Goal: Information Seeking & Learning: Check status

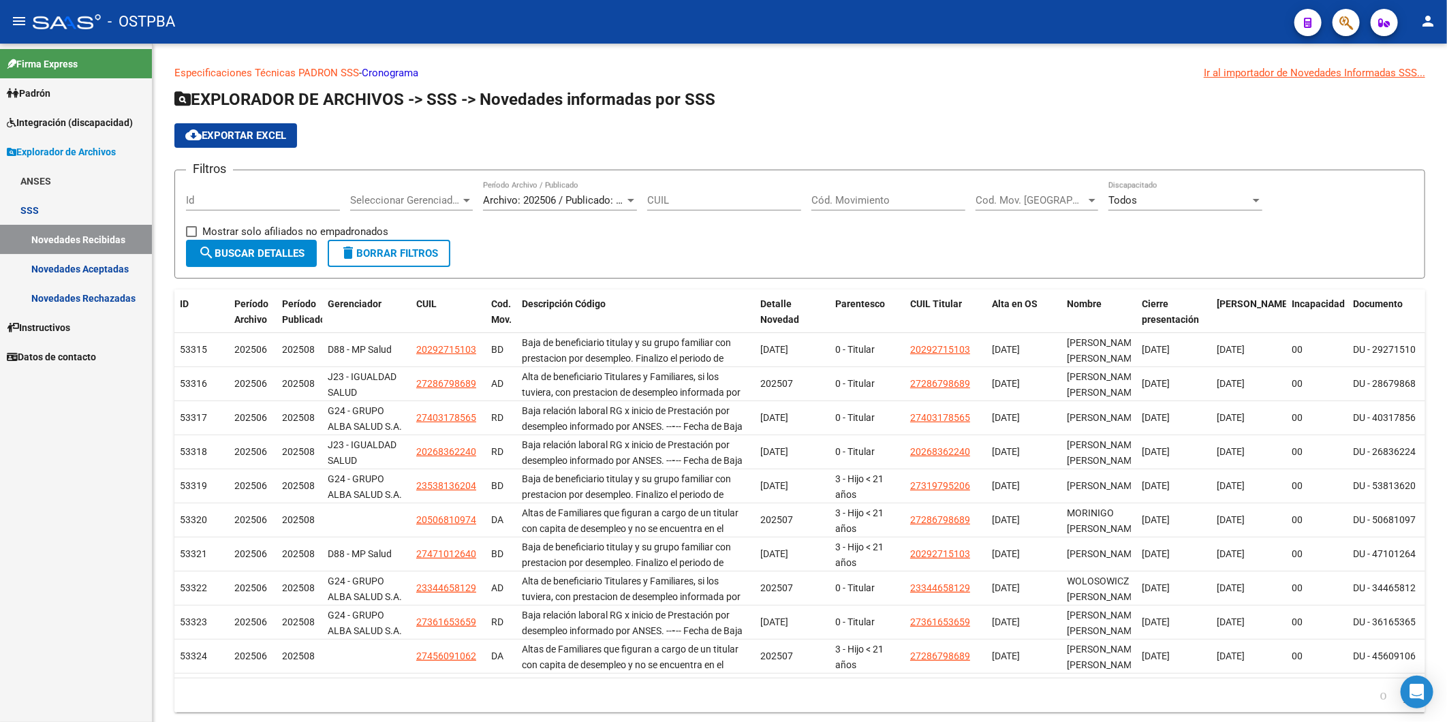
click at [35, 82] on link "Padrón" at bounding box center [76, 92] width 152 height 29
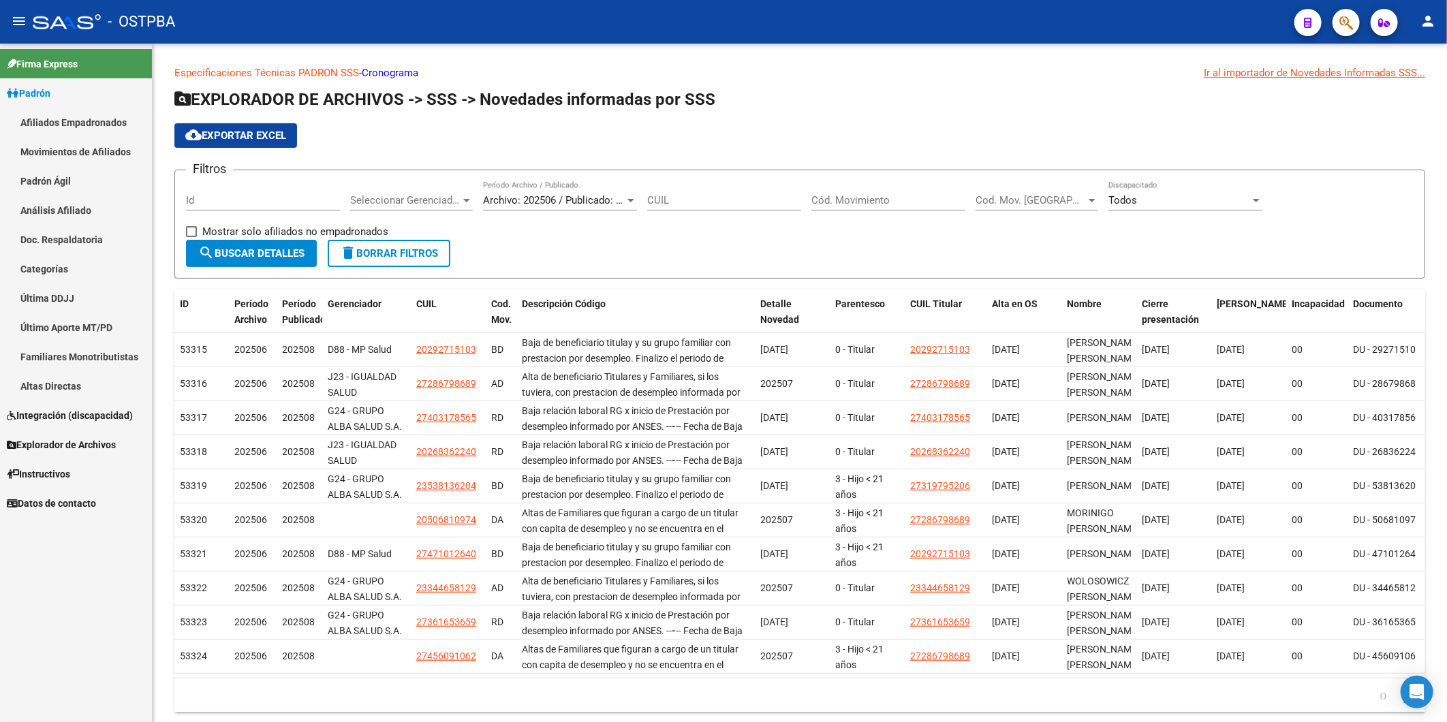
click at [73, 212] on link "Análisis Afiliado" at bounding box center [76, 209] width 152 height 29
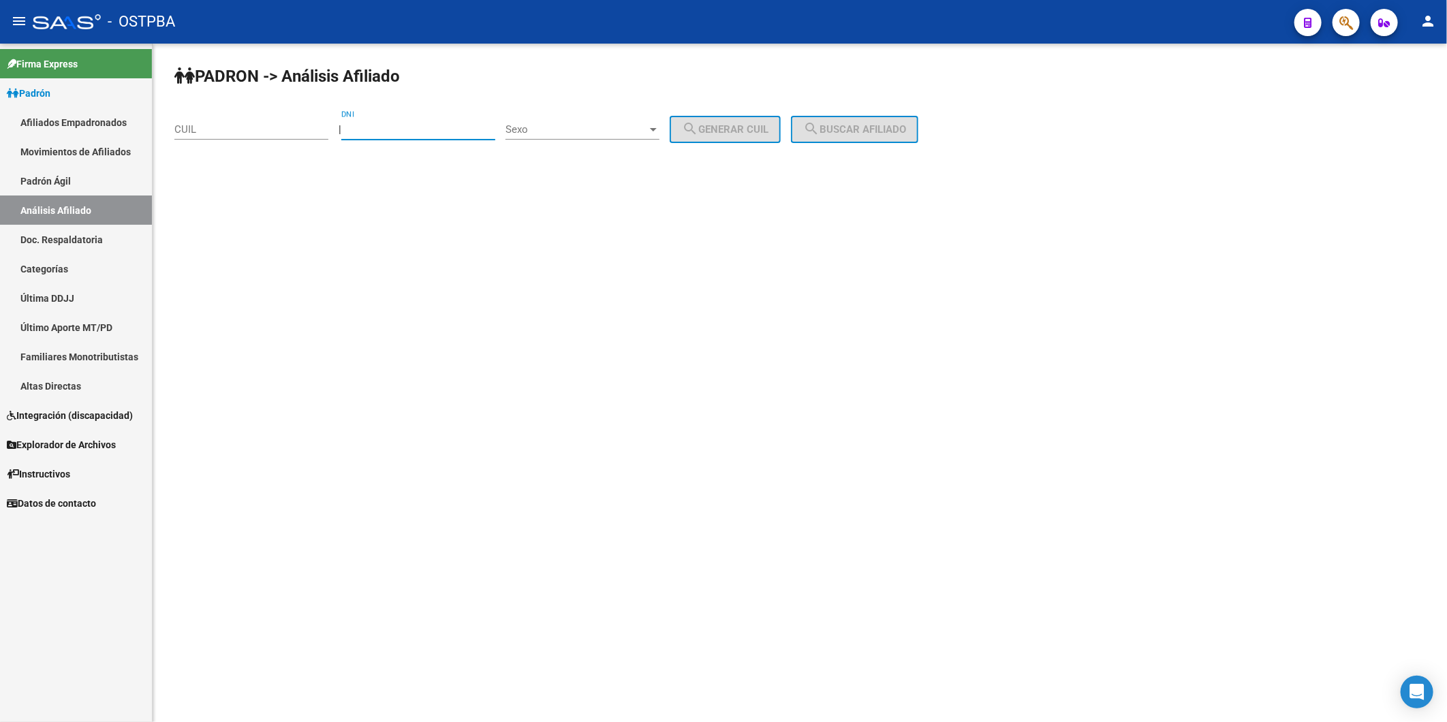
click at [425, 134] on input "DNI" at bounding box center [418, 129] width 154 height 12
type input "17644747"
click at [659, 127] on div at bounding box center [653, 129] width 12 height 11
drag, startPoint x: 648, startPoint y: 129, endPoint x: 718, endPoint y: 139, distance: 70.8
click at [665, 133] on span "Masculino" at bounding box center [597, 129] width 154 height 31
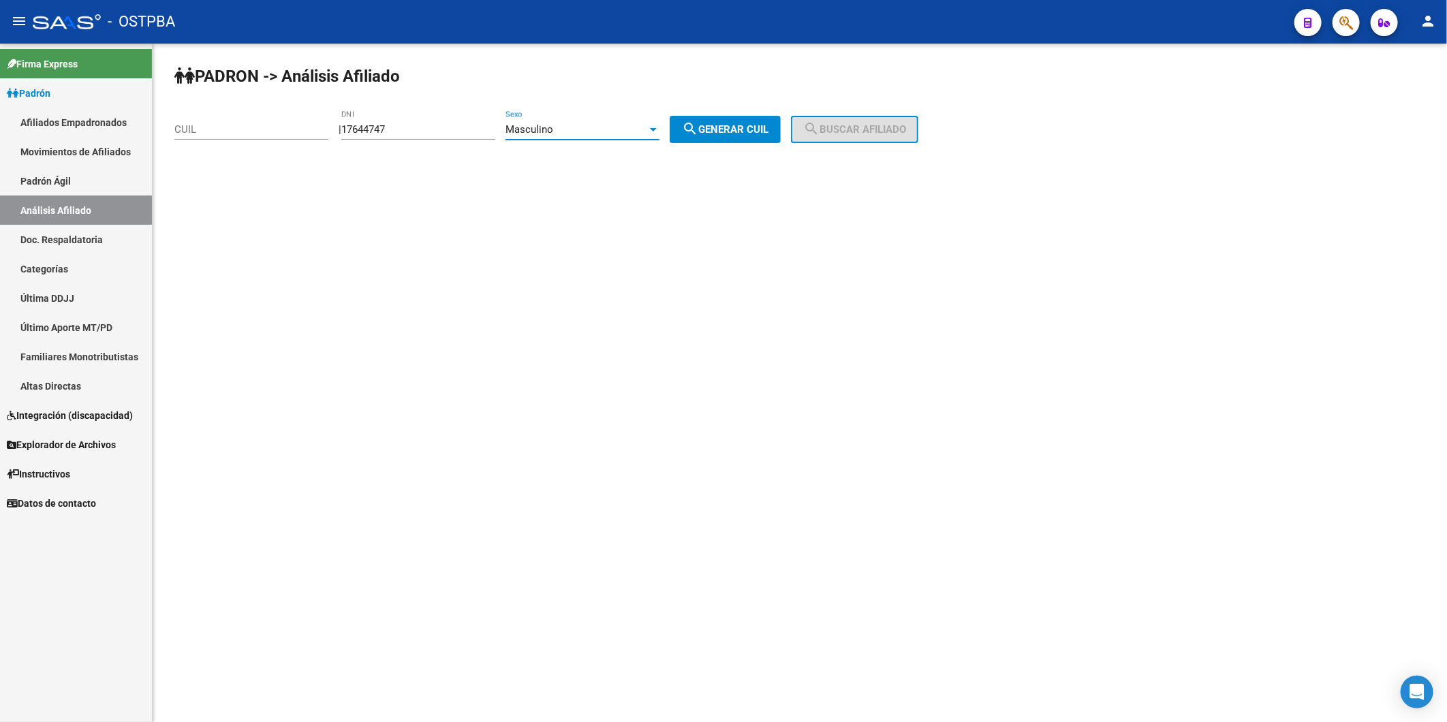
drag, startPoint x: 738, startPoint y: 130, endPoint x: 767, endPoint y: 134, distance: 29.6
click at [742, 130] on span "search Generar CUIL" at bounding box center [725, 129] width 86 height 12
type input "20-17644747-9"
click at [904, 131] on span "search Buscar afiliado" at bounding box center [854, 129] width 103 height 12
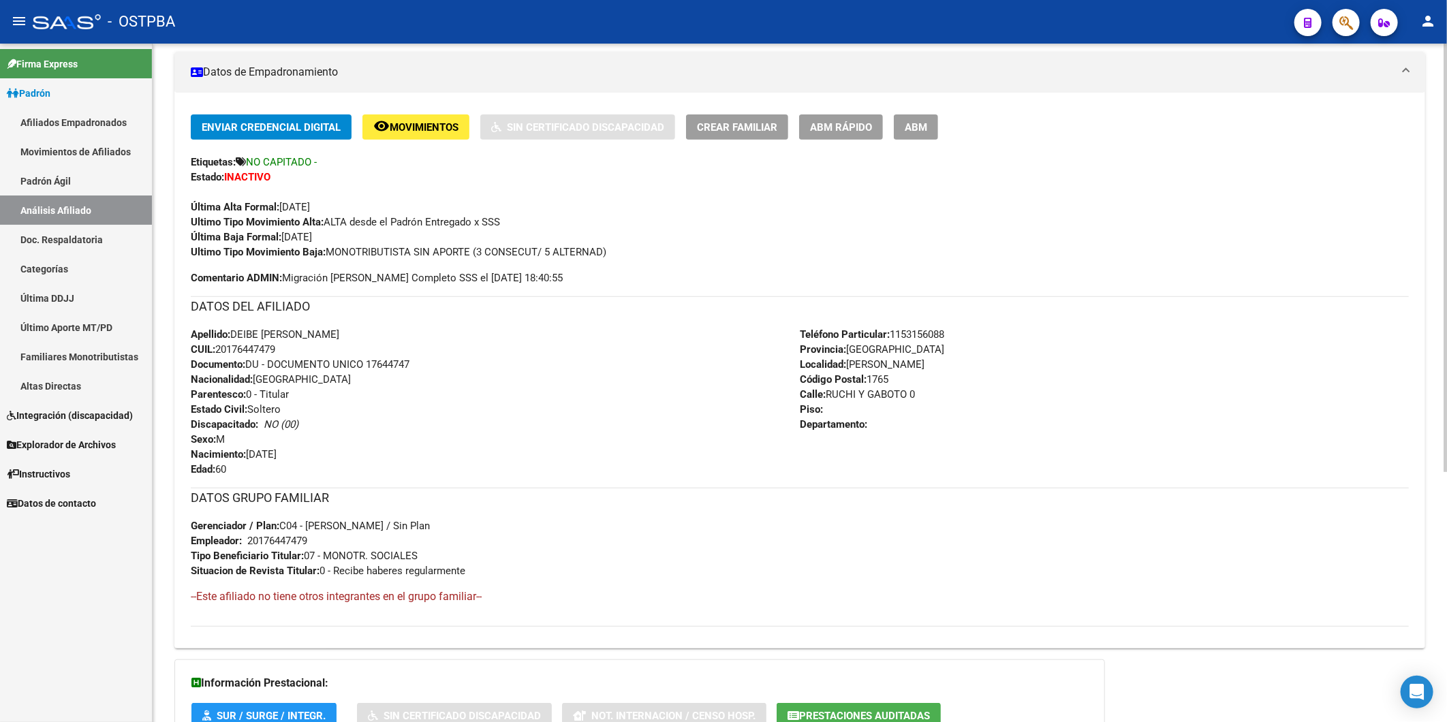
scroll to position [396, 0]
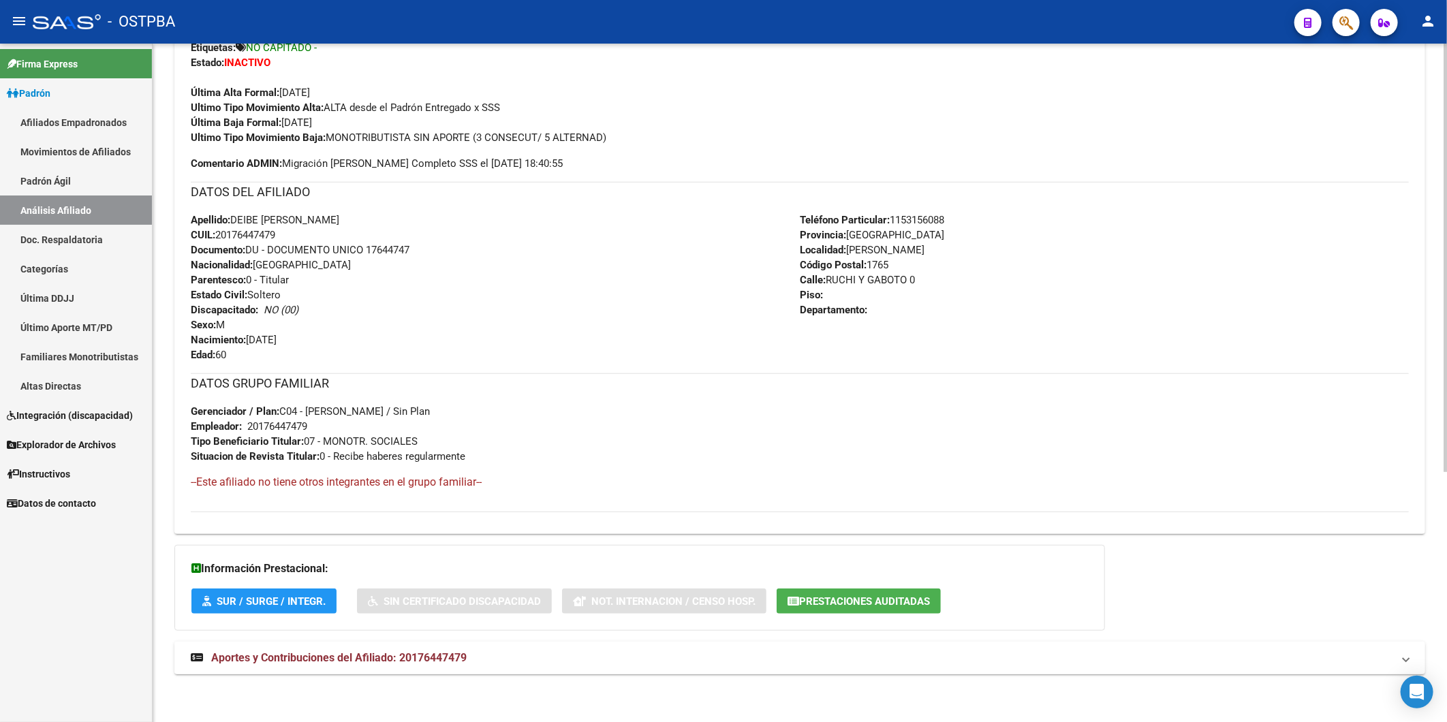
click at [424, 651] on span "Aportes y Contribuciones del Afiliado: 20176447479" at bounding box center [338, 657] width 255 height 13
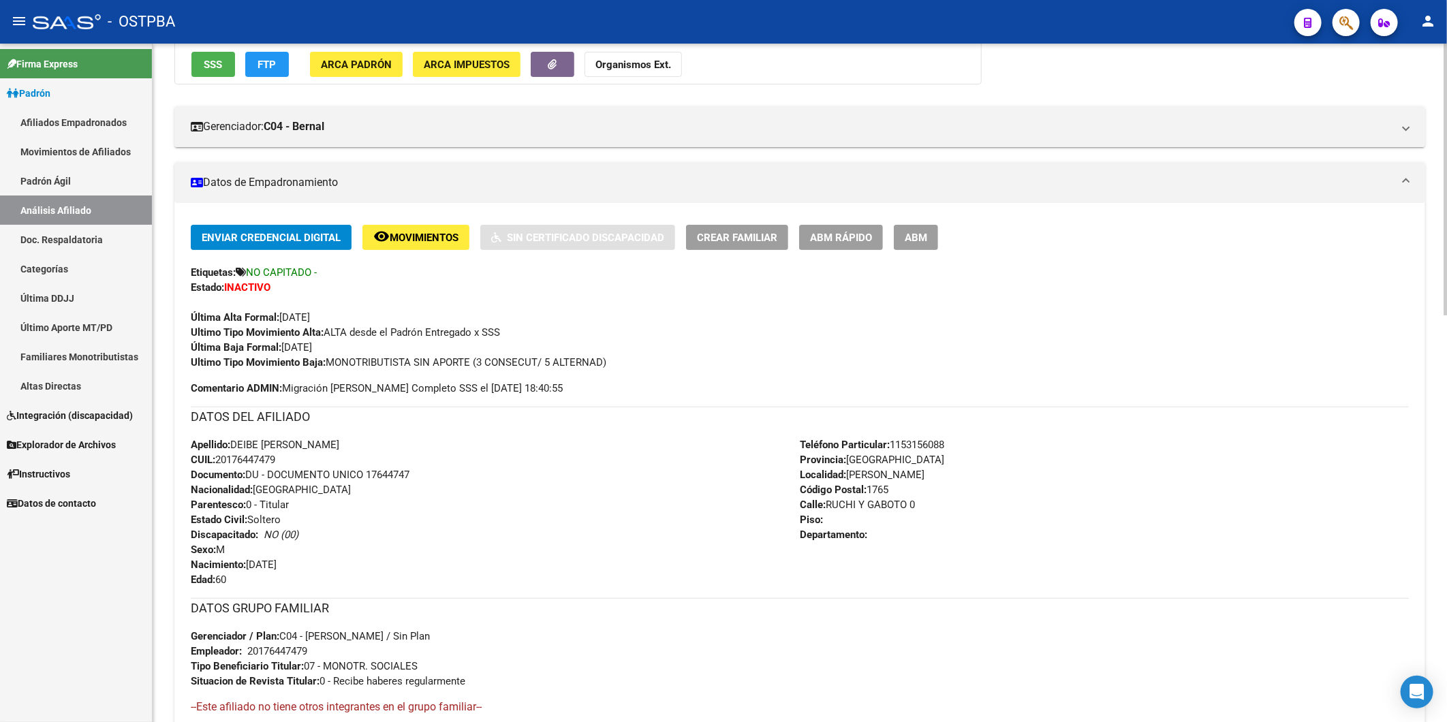
scroll to position [33, 0]
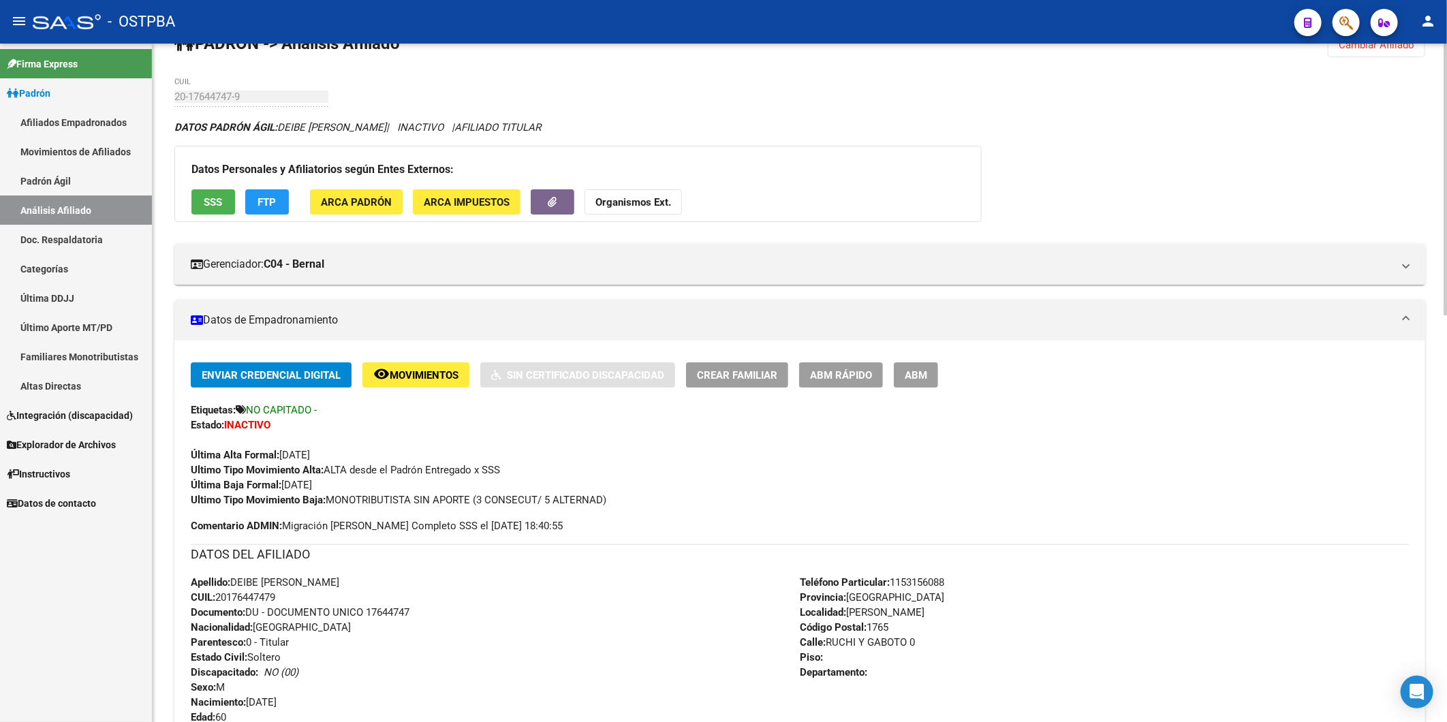
click at [638, 205] on strong "Organismos Ext." at bounding box center [633, 202] width 76 height 12
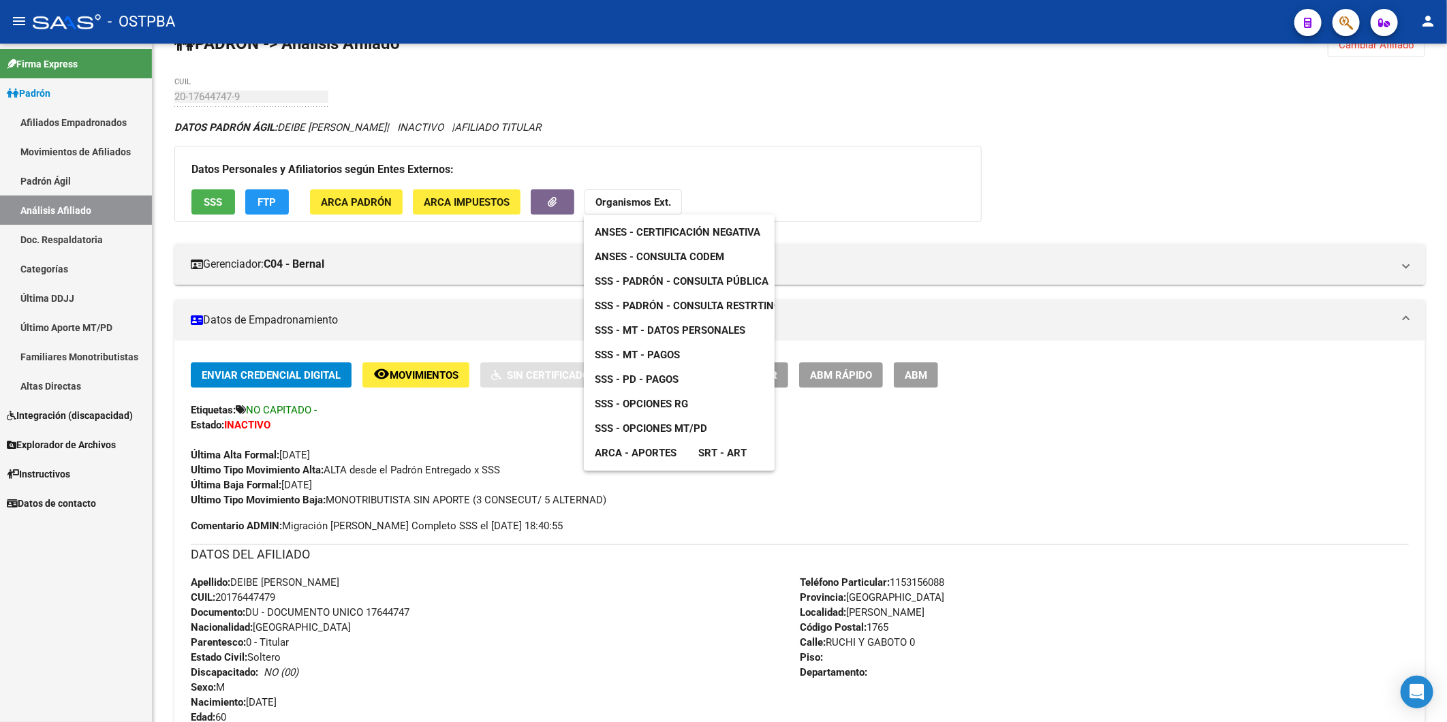
drag, startPoint x: 302, startPoint y: 597, endPoint x: 236, endPoint y: 601, distance: 66.2
click at [236, 601] on div at bounding box center [723, 361] width 1447 height 722
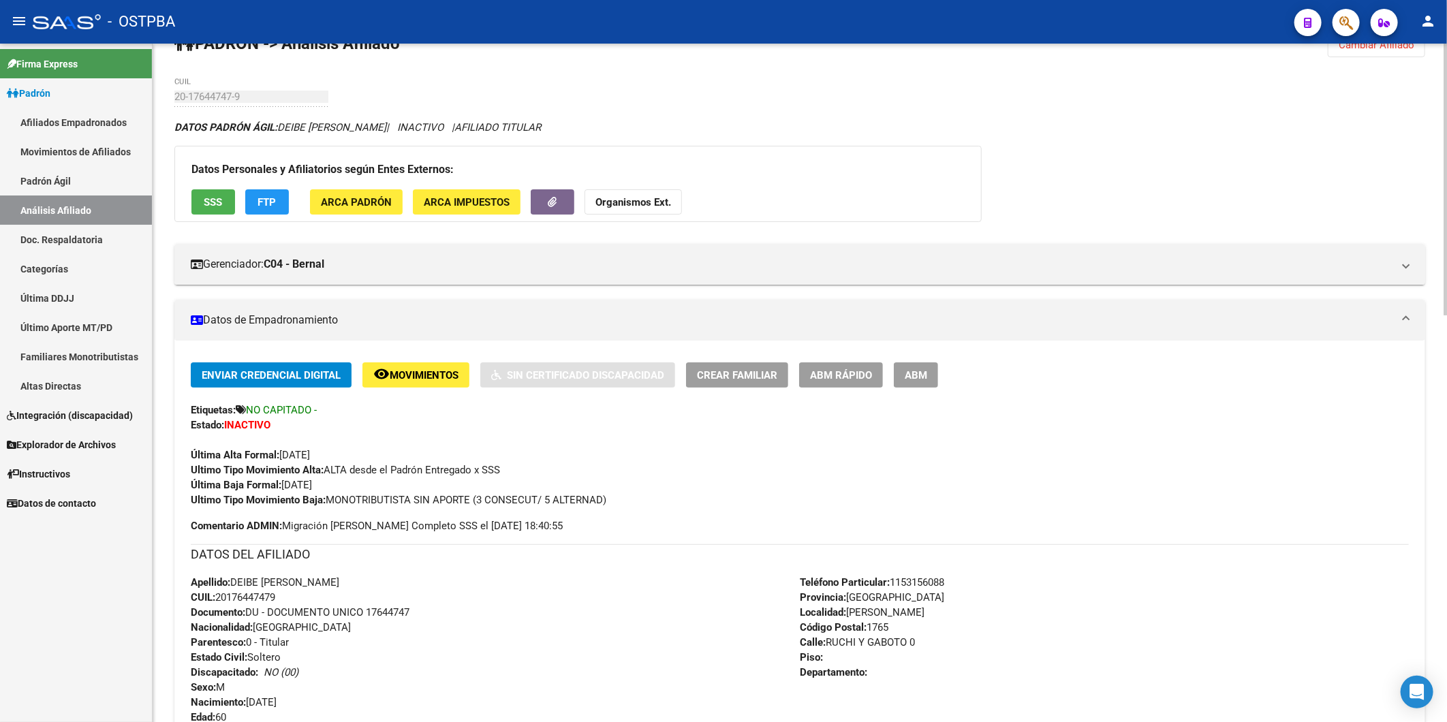
drag, startPoint x: 315, startPoint y: 590, endPoint x: 219, endPoint y: 601, distance: 95.9
click at [219, 601] on div "Apellido: DEIBE WALTER FABIAN CUIL: 20176447479 Documento: DU - DOCUMENTO UNICO…" at bounding box center [495, 650] width 609 height 150
copy span "20176447479"
click at [638, 194] on button "Organismos Ext." at bounding box center [632, 201] width 97 height 25
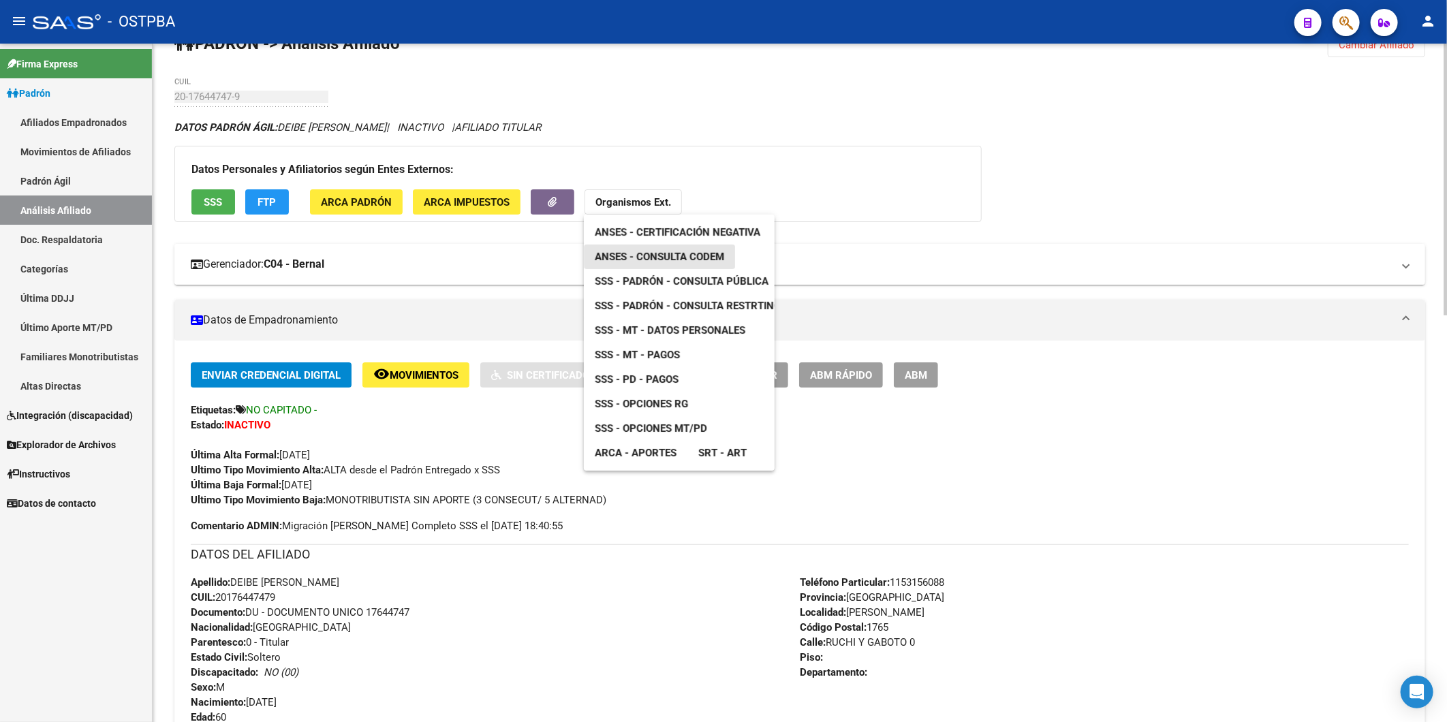
click at [678, 254] on span "ANSES - Consulta CODEM" at bounding box center [659, 257] width 129 height 12
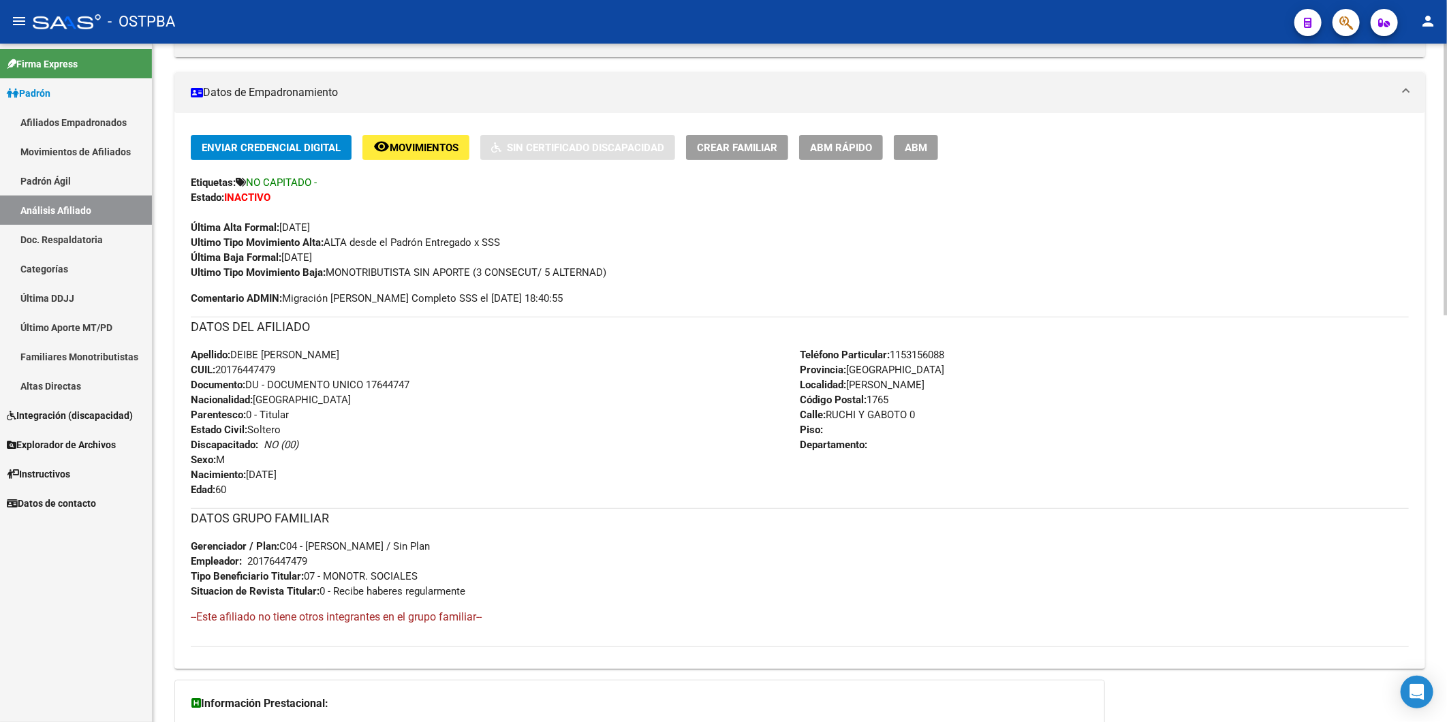
click at [635, 454] on div "Apellido: DEIBE WALTER FABIAN CUIL: 20176447479 Documento: DU - DOCUMENTO UNICO…" at bounding box center [495, 422] width 609 height 150
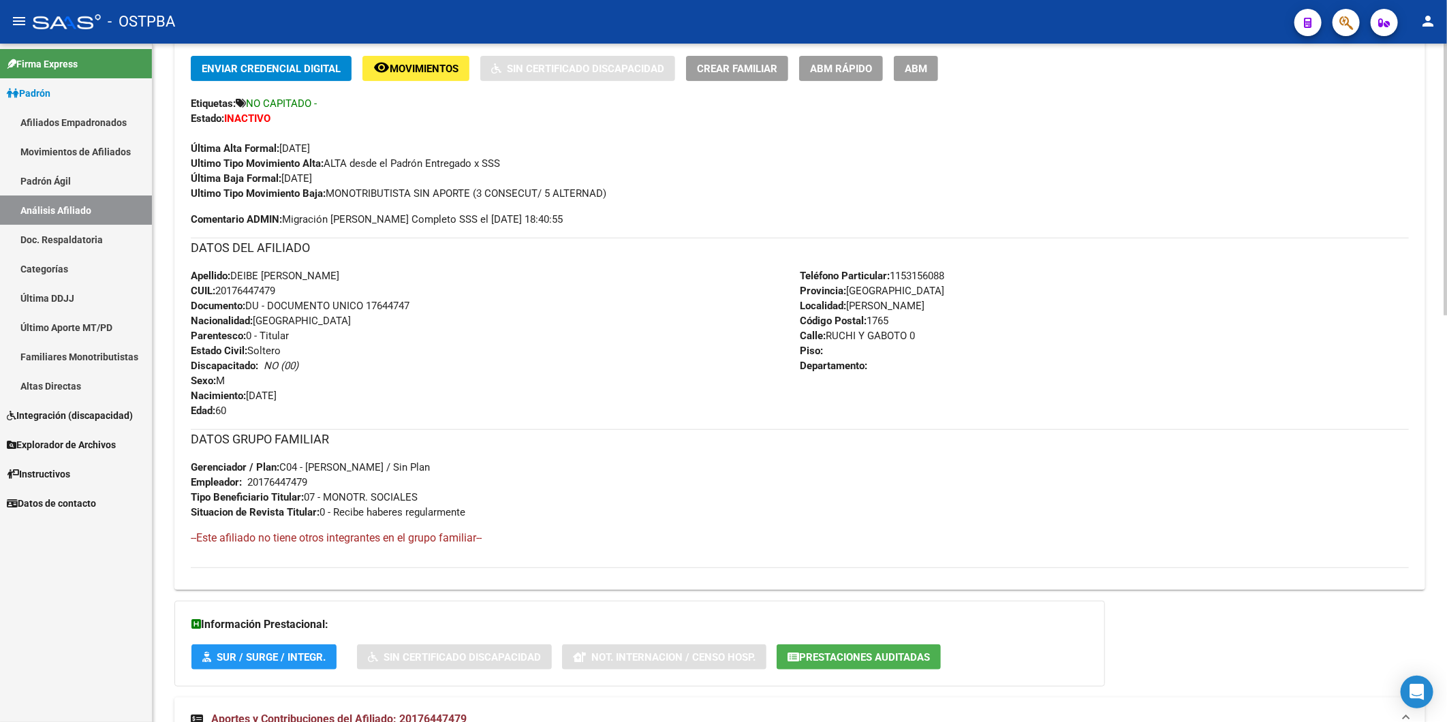
scroll to position [336, 0]
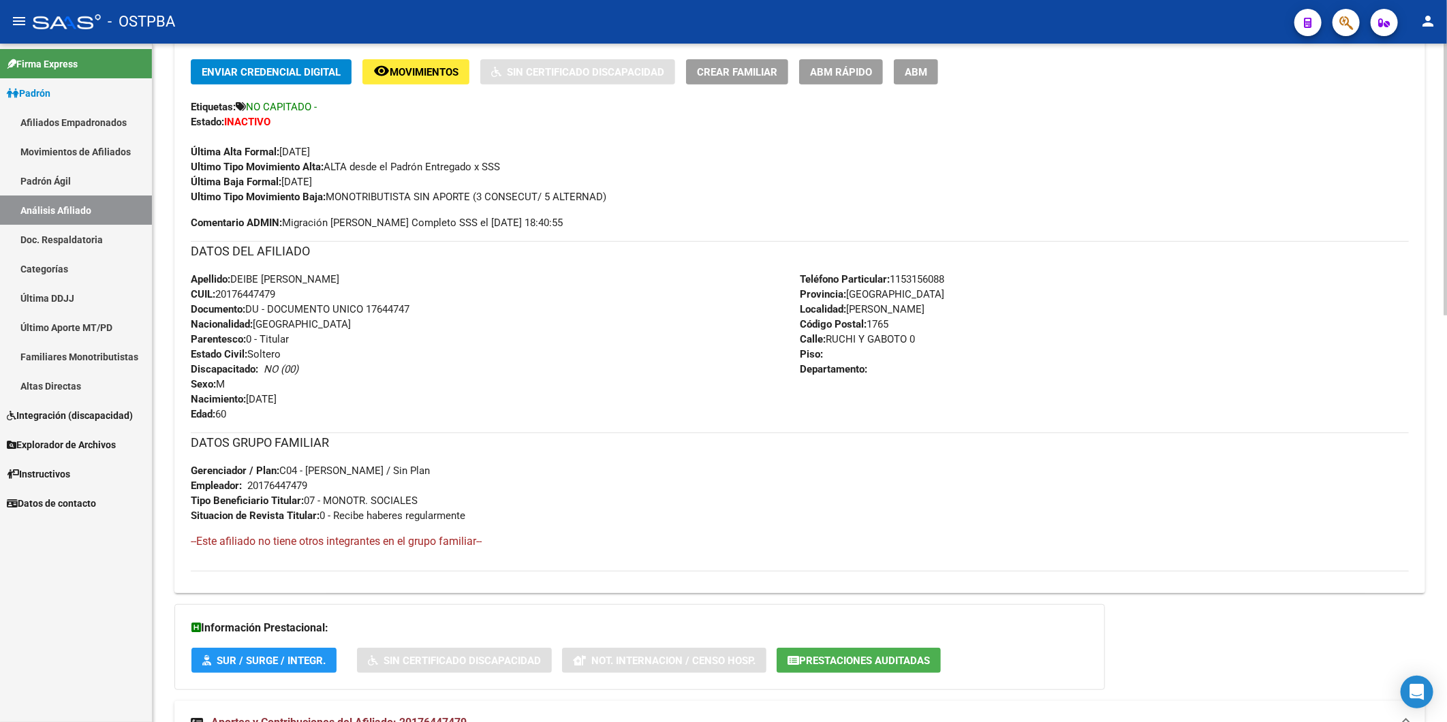
click at [821, 71] on span "ABM Rápido" at bounding box center [841, 72] width 62 height 12
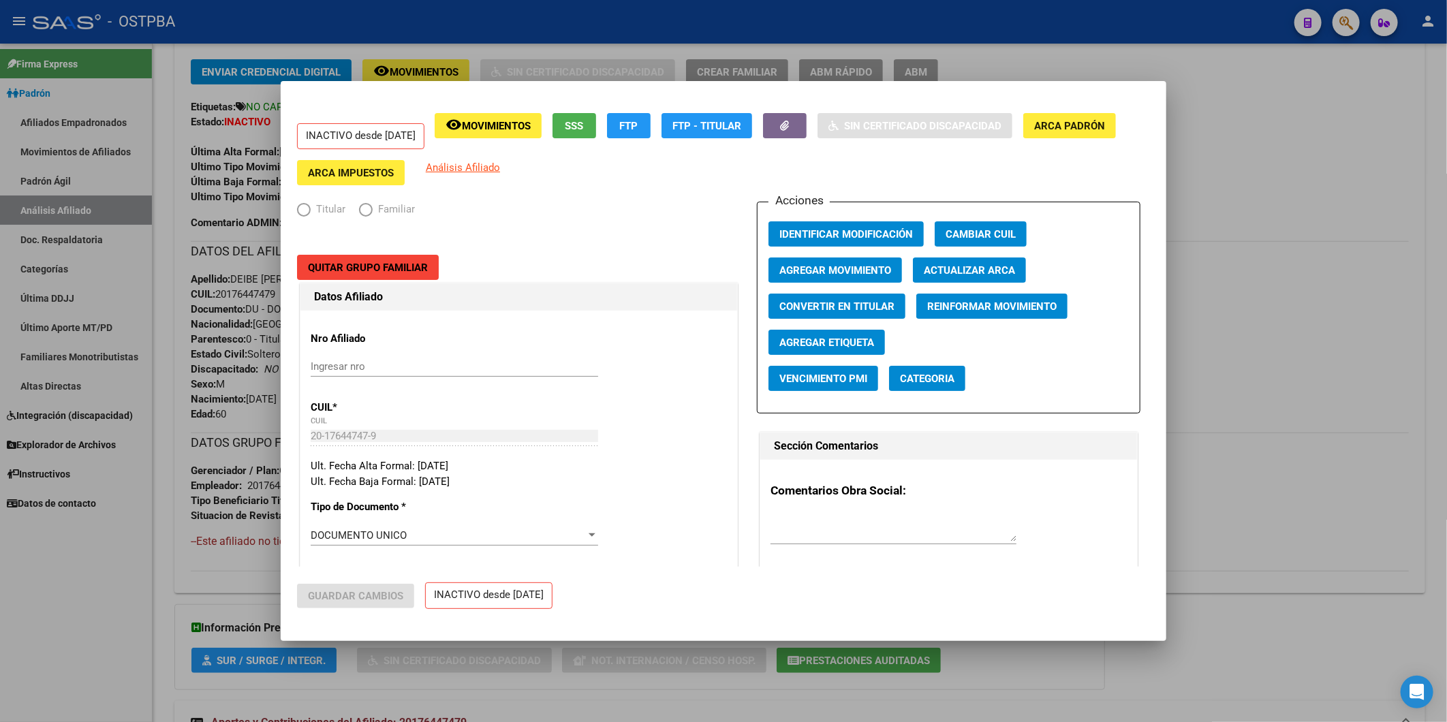
radio input "true"
type input "20-17644747-9"
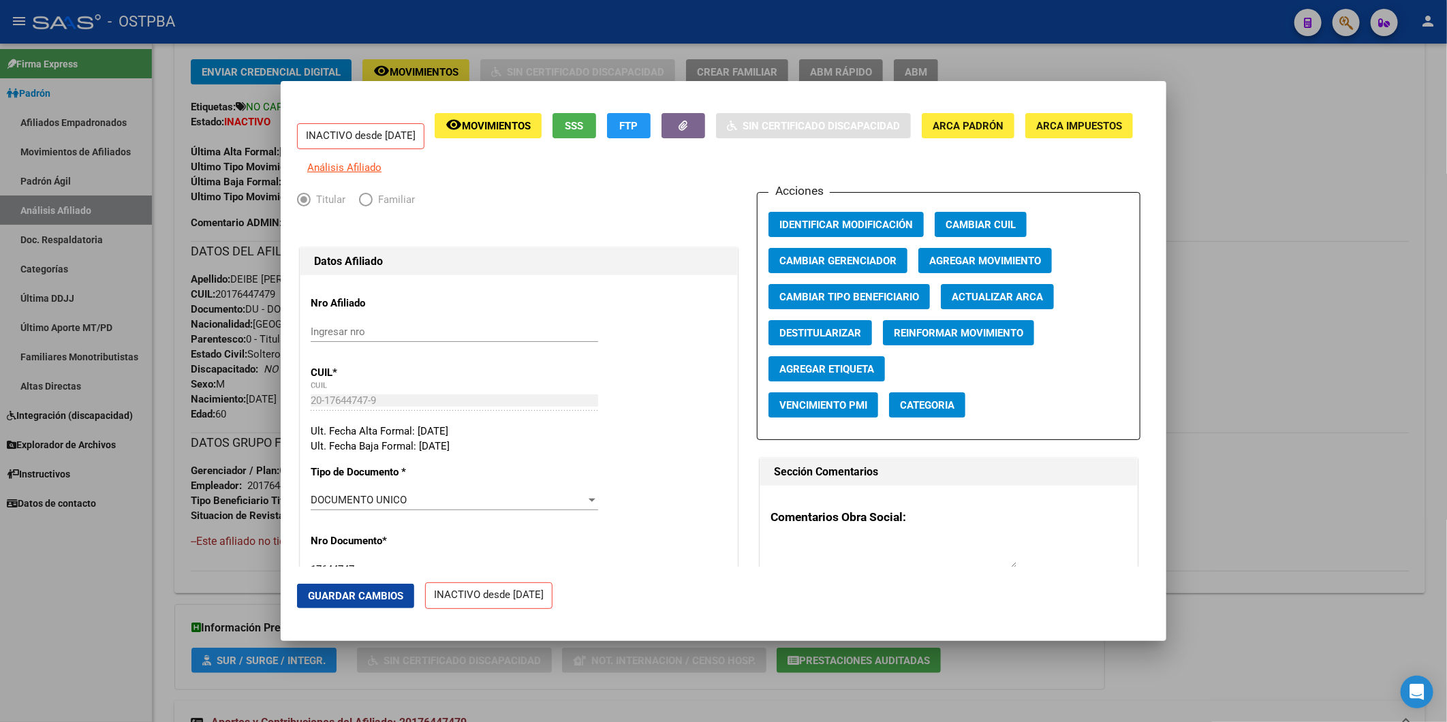
click at [1261, 221] on div at bounding box center [723, 361] width 1447 height 722
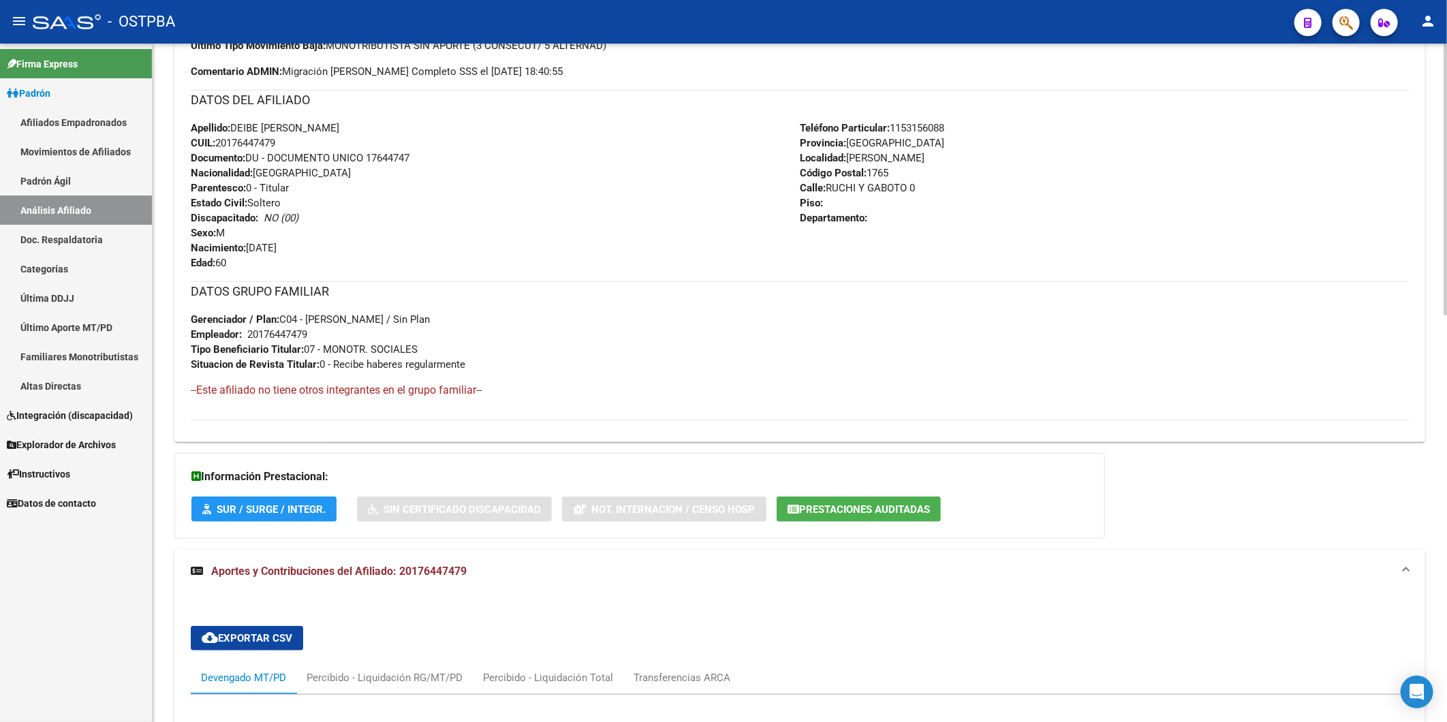
scroll to position [185, 0]
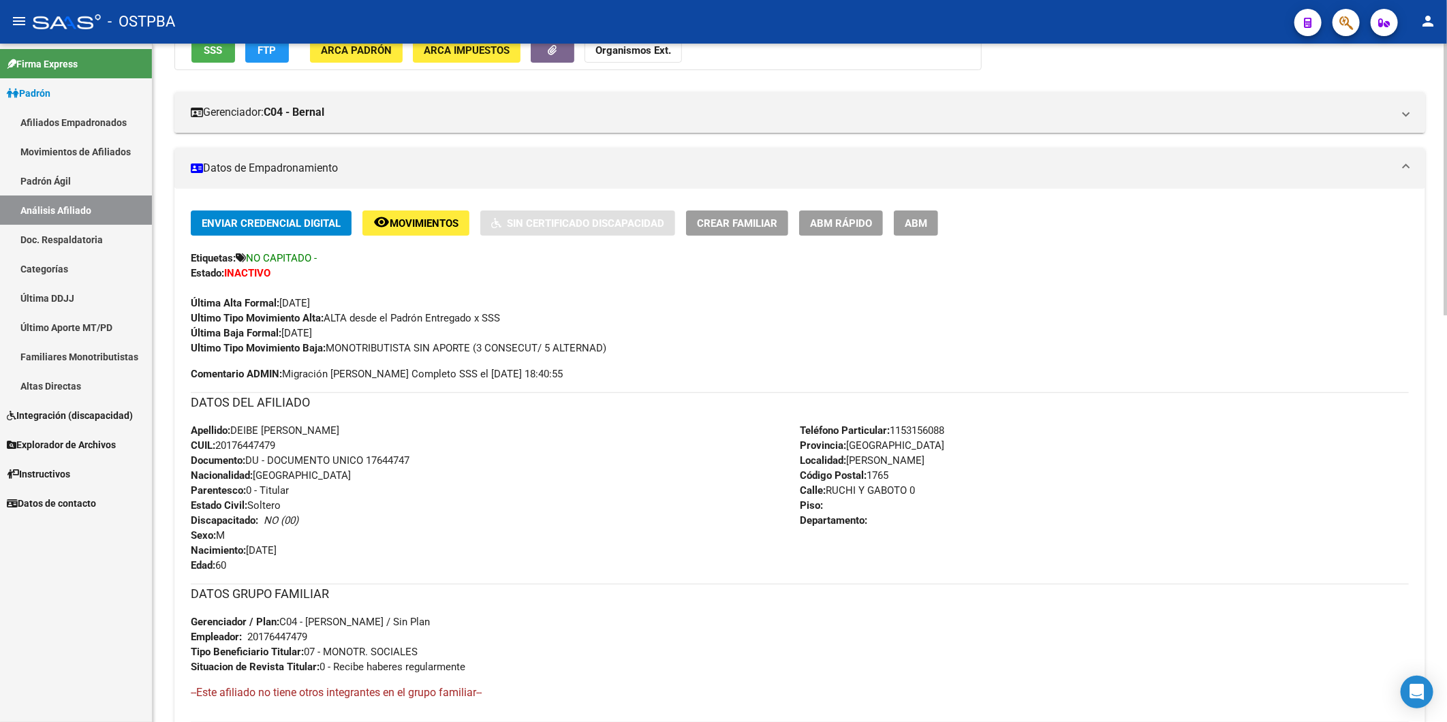
drag, startPoint x: 300, startPoint y: 447, endPoint x: 218, endPoint y: 443, distance: 82.5
click at [218, 443] on div "Apellido: DEIBE WALTER FABIAN CUIL: 20176447479 Documento: DU - DOCUMENTO UNICO…" at bounding box center [495, 498] width 609 height 150
copy span "20176447479"
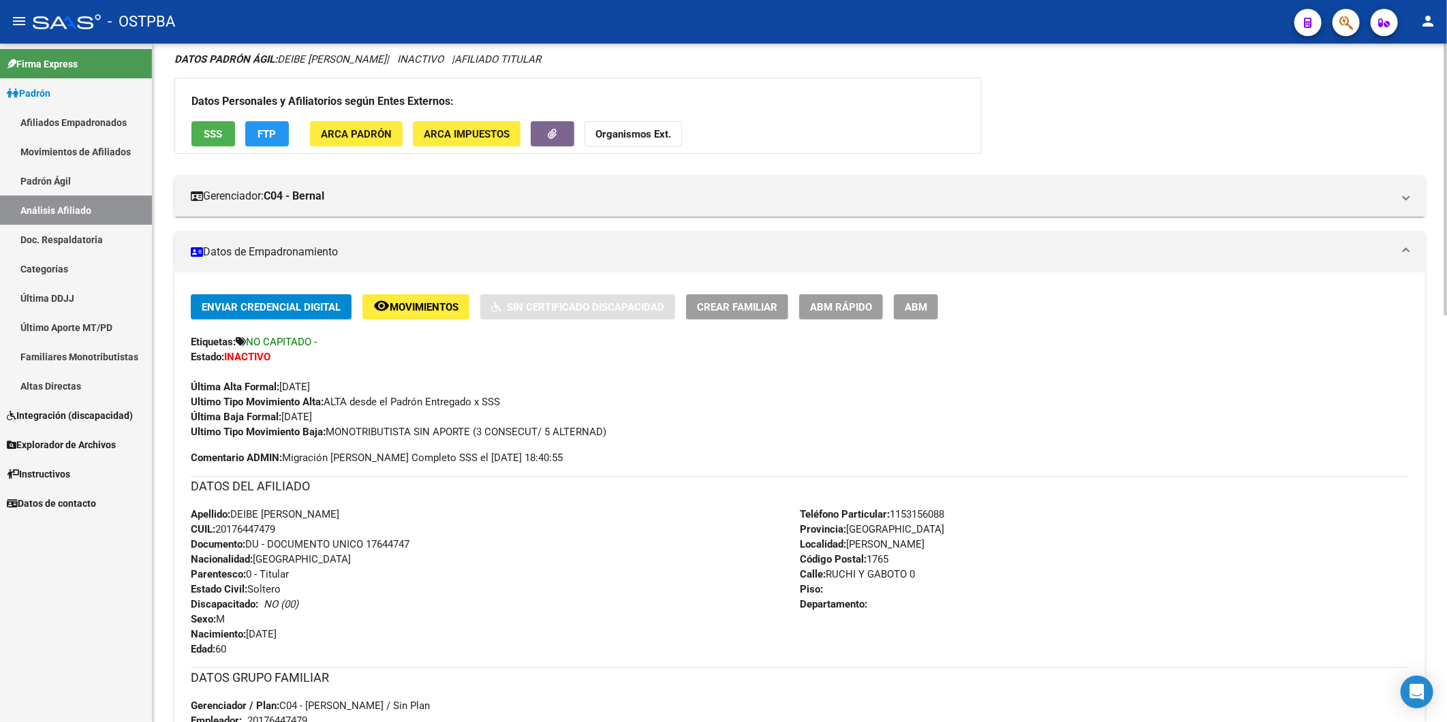
scroll to position [0, 0]
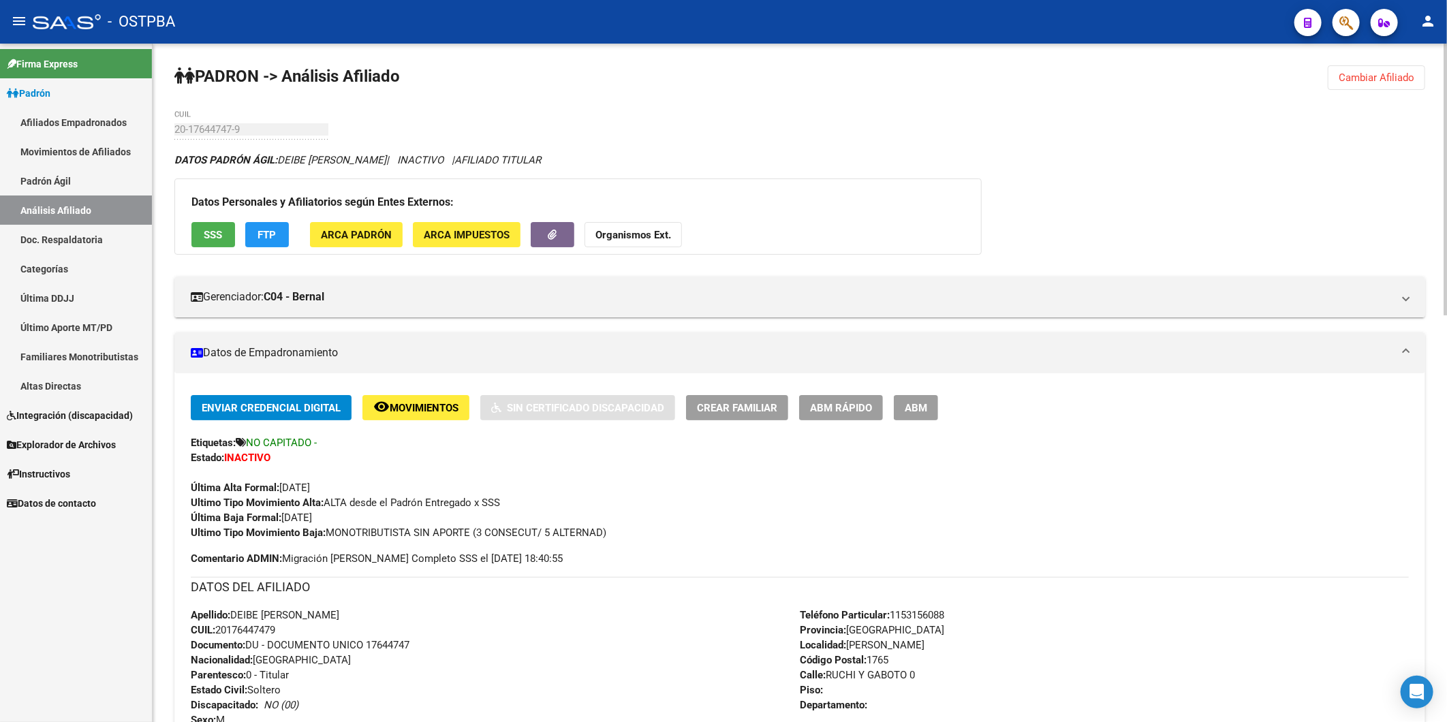
click at [618, 238] on strong "Organismos Ext." at bounding box center [633, 235] width 76 height 12
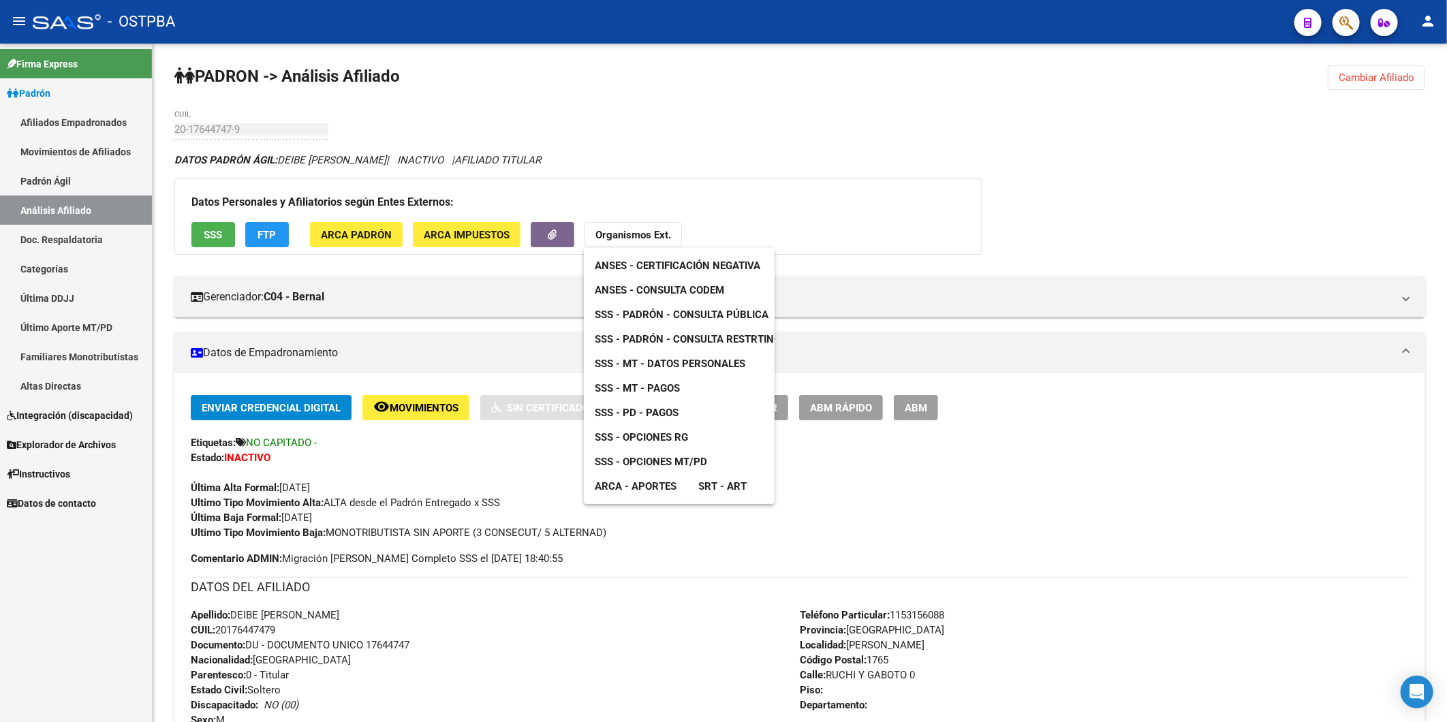
click at [663, 289] on span "ANSES - Consulta CODEM" at bounding box center [659, 290] width 129 height 12
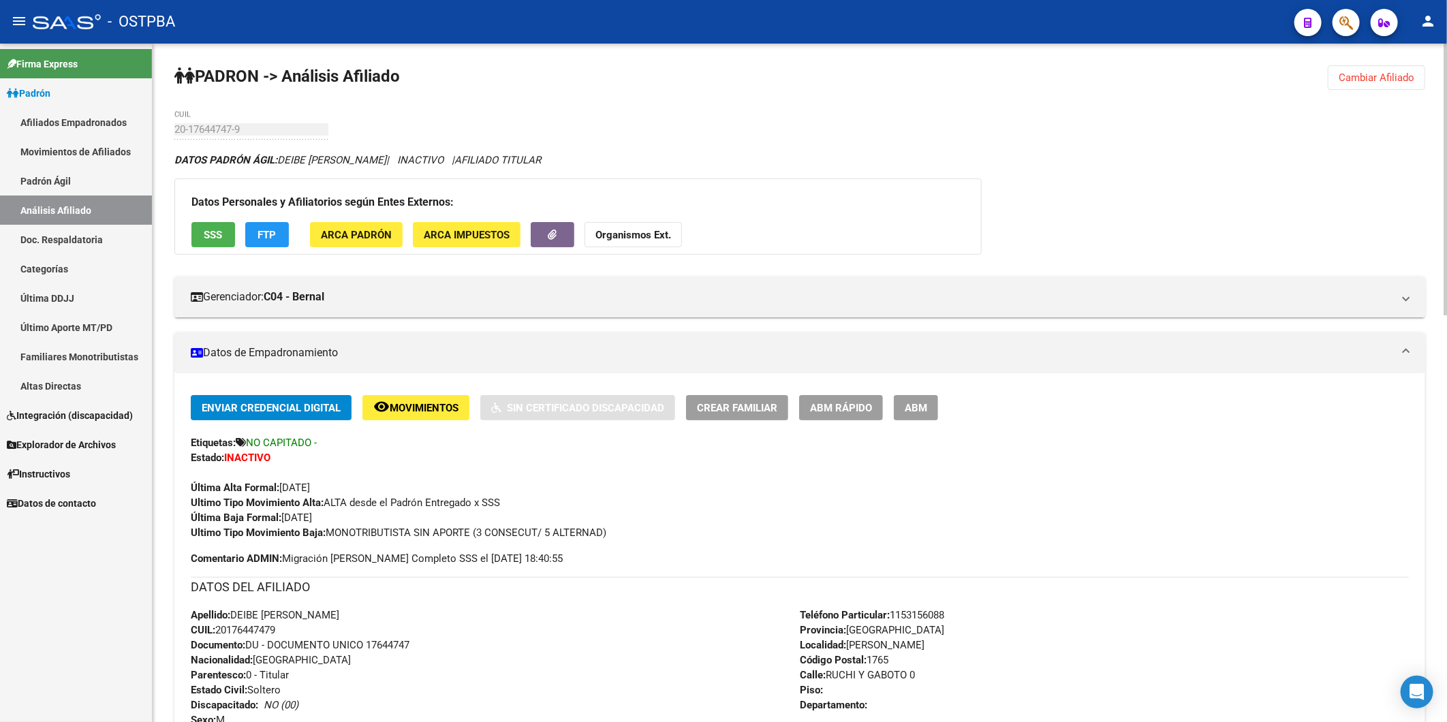
click at [689, 614] on div "Apellido: DEIBE WALTER FABIAN CUIL: 20176447479 Documento: DU - DOCUMENTO UNICO…" at bounding box center [495, 682] width 609 height 150
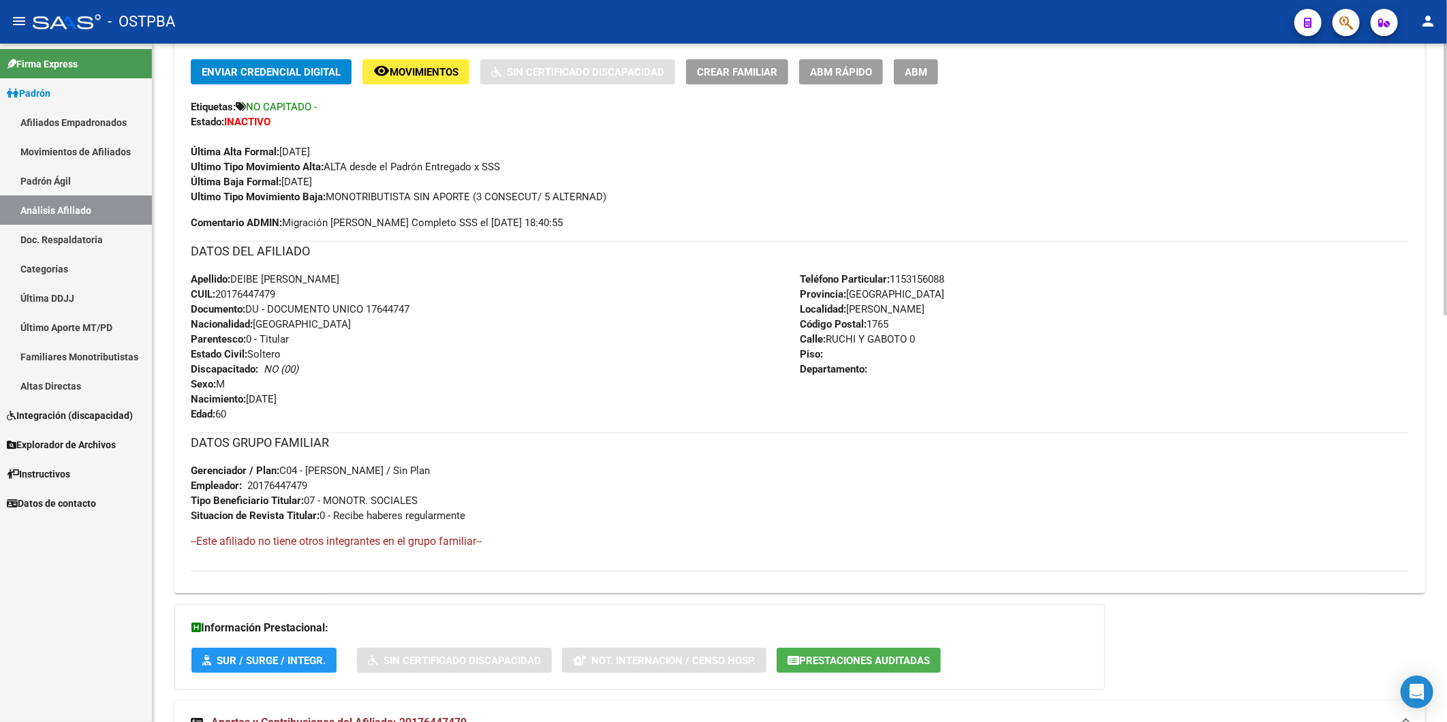
scroll to position [33, 0]
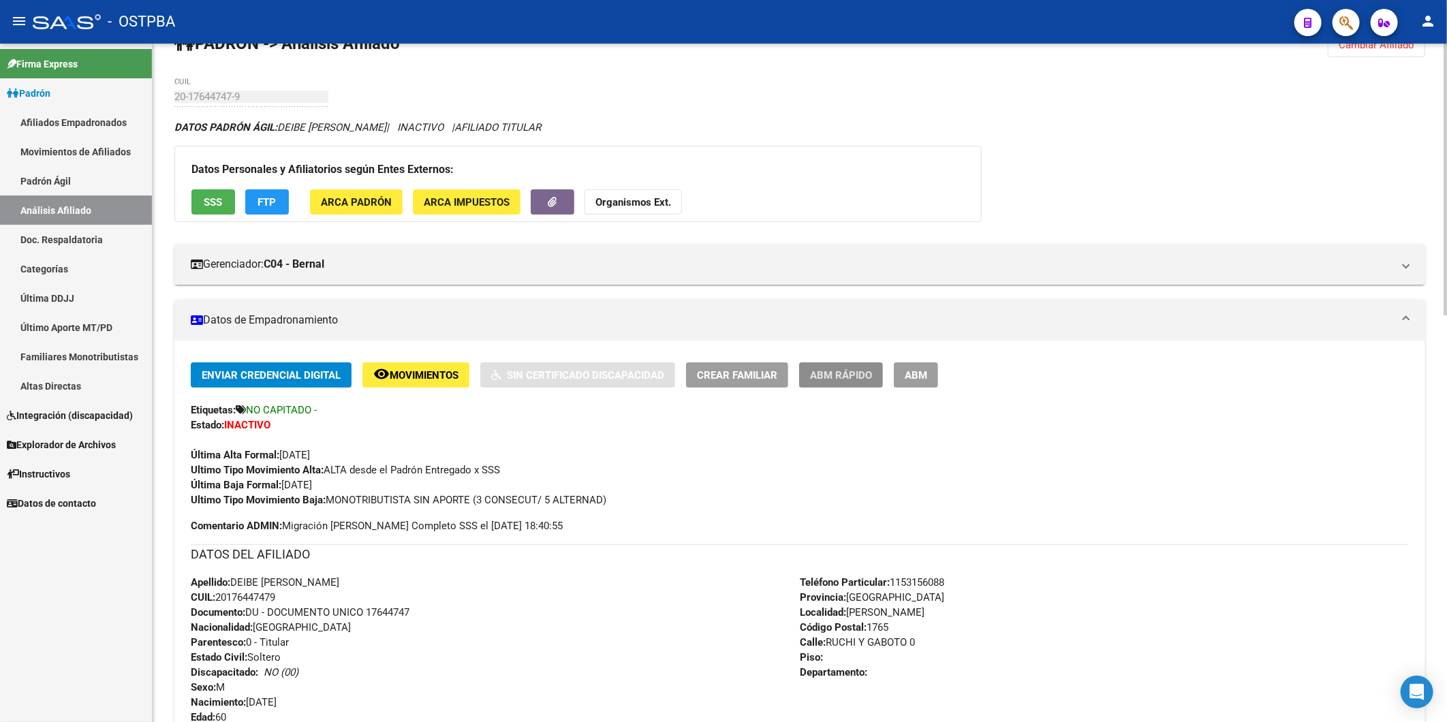
click at [840, 381] on span "ABM Rápido" at bounding box center [841, 375] width 62 height 12
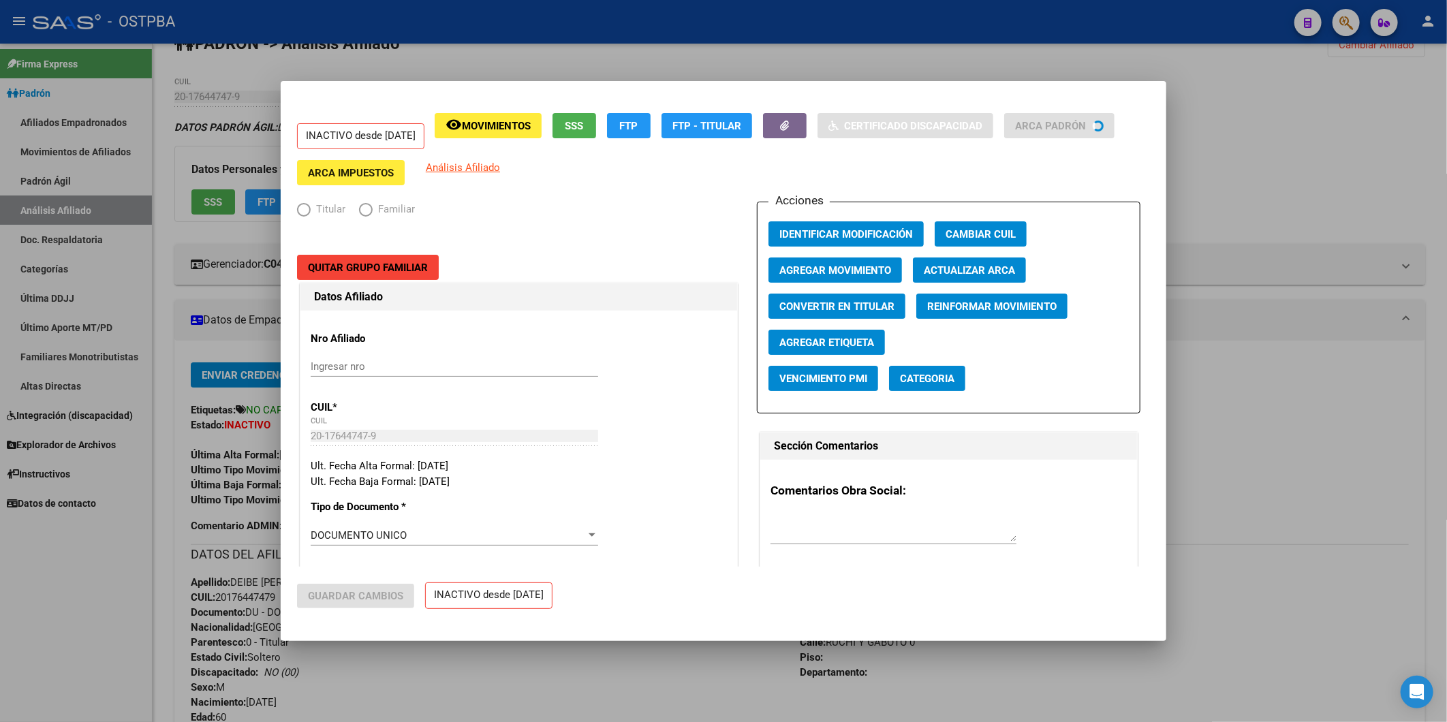
radio input "true"
type input "20-17644747-9"
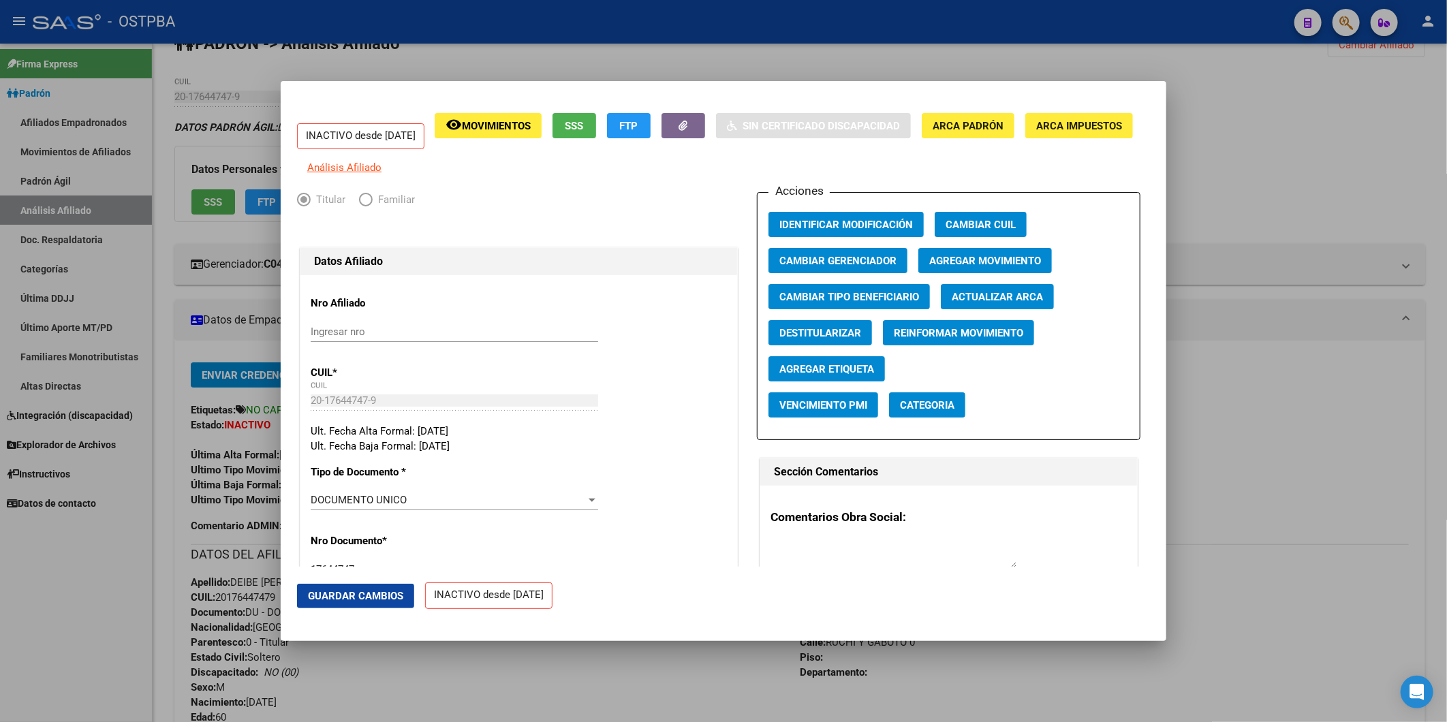
click at [1340, 138] on div at bounding box center [723, 361] width 1447 height 722
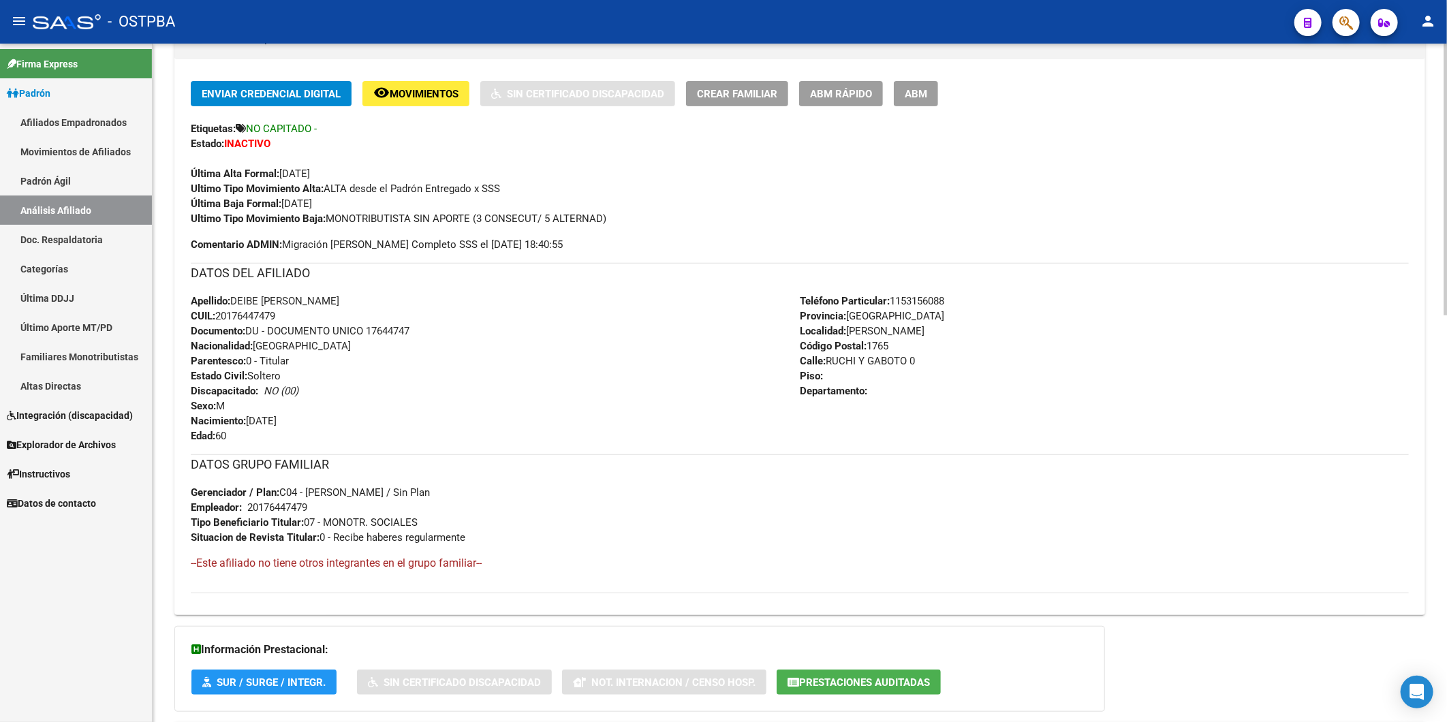
scroll to position [109, 0]
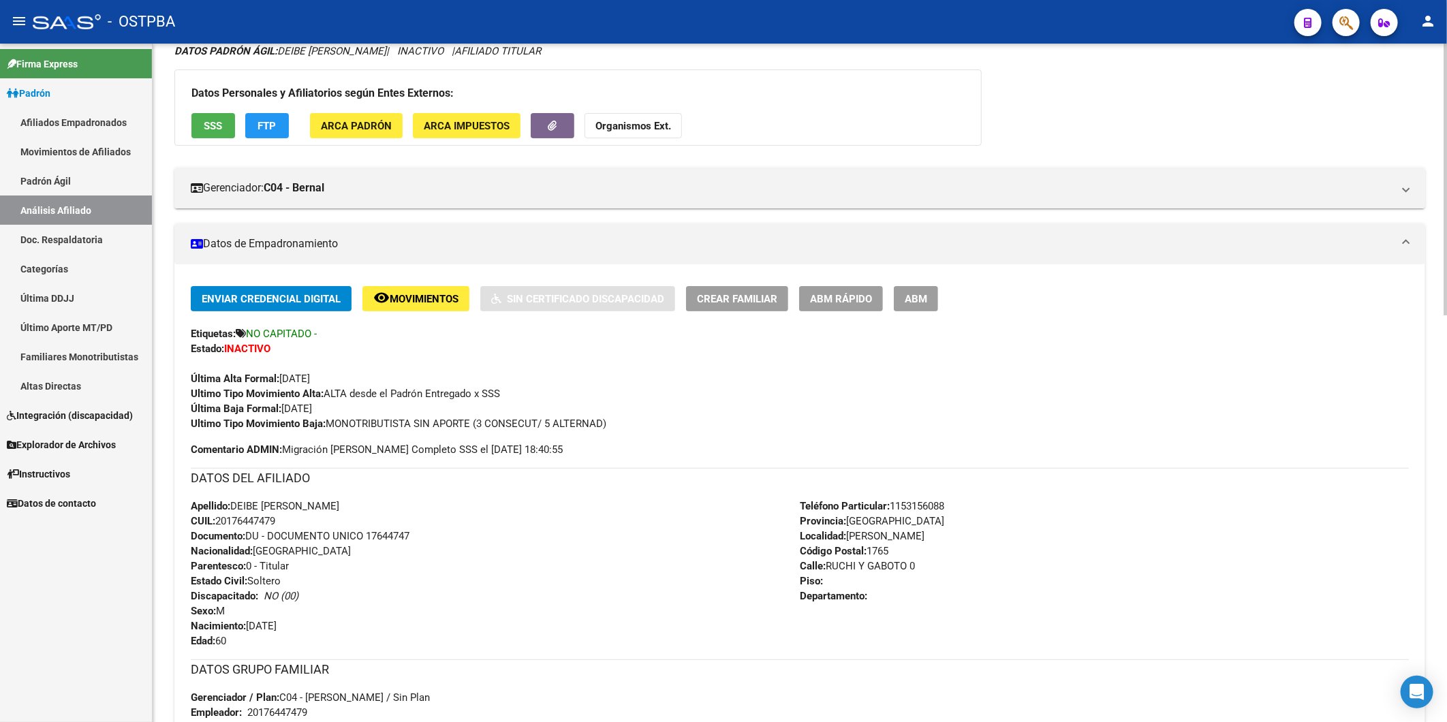
click at [228, 125] on button "SSS" at bounding box center [213, 125] width 44 height 25
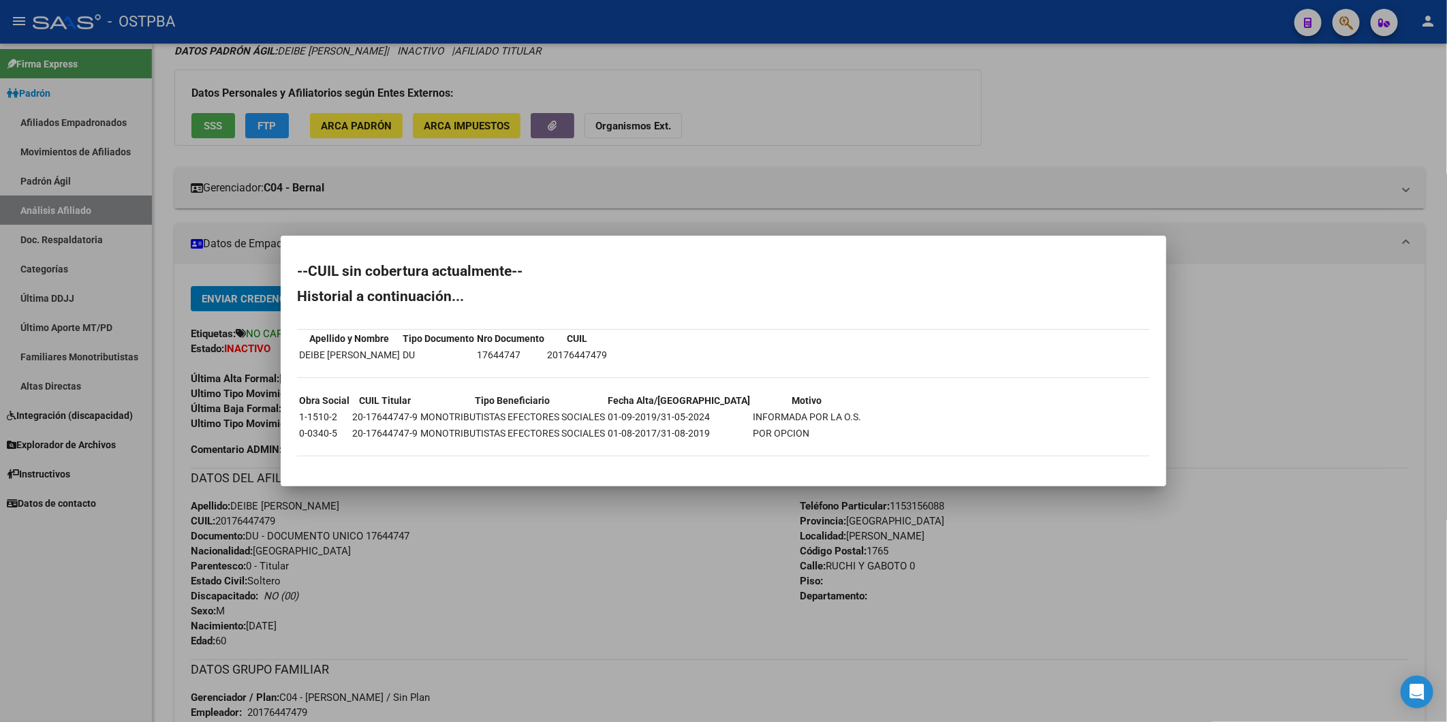
click at [692, 144] on div at bounding box center [723, 361] width 1447 height 722
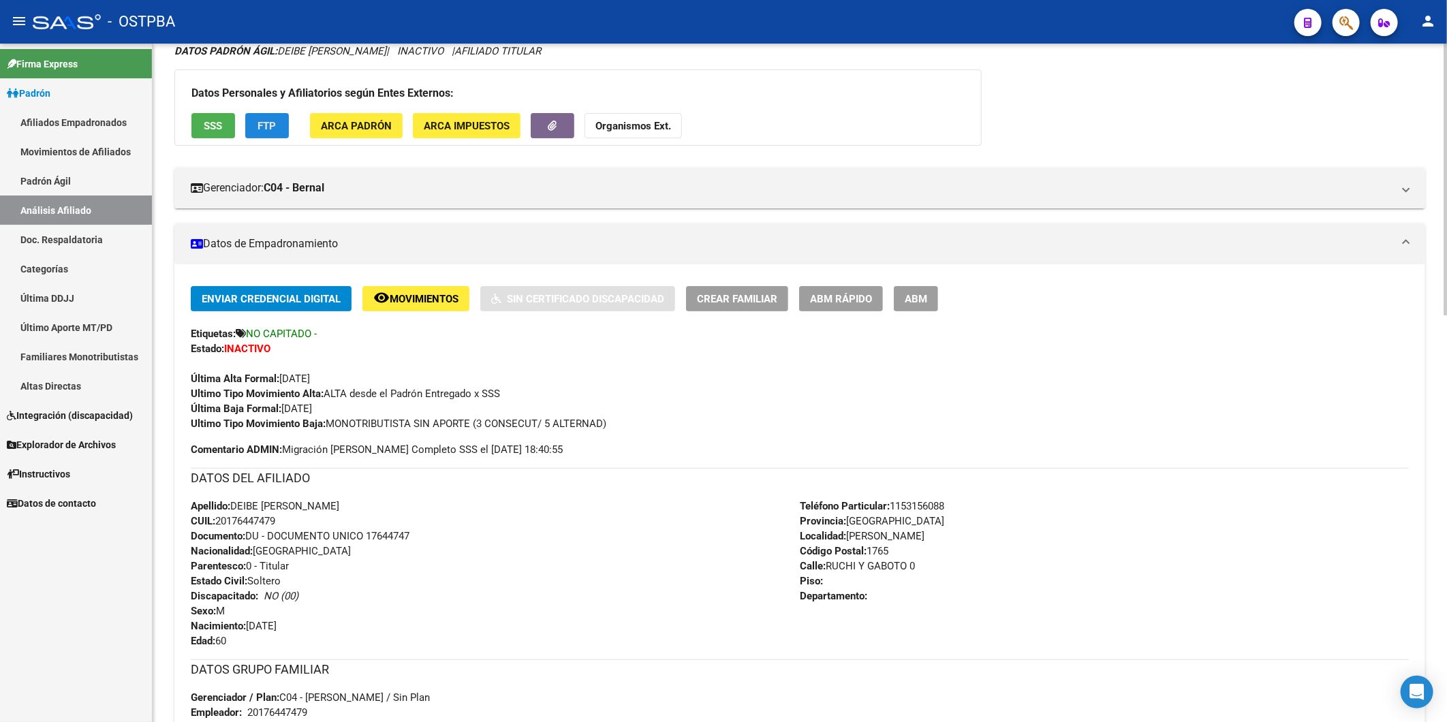
click at [255, 130] on button "FTP" at bounding box center [267, 125] width 44 height 25
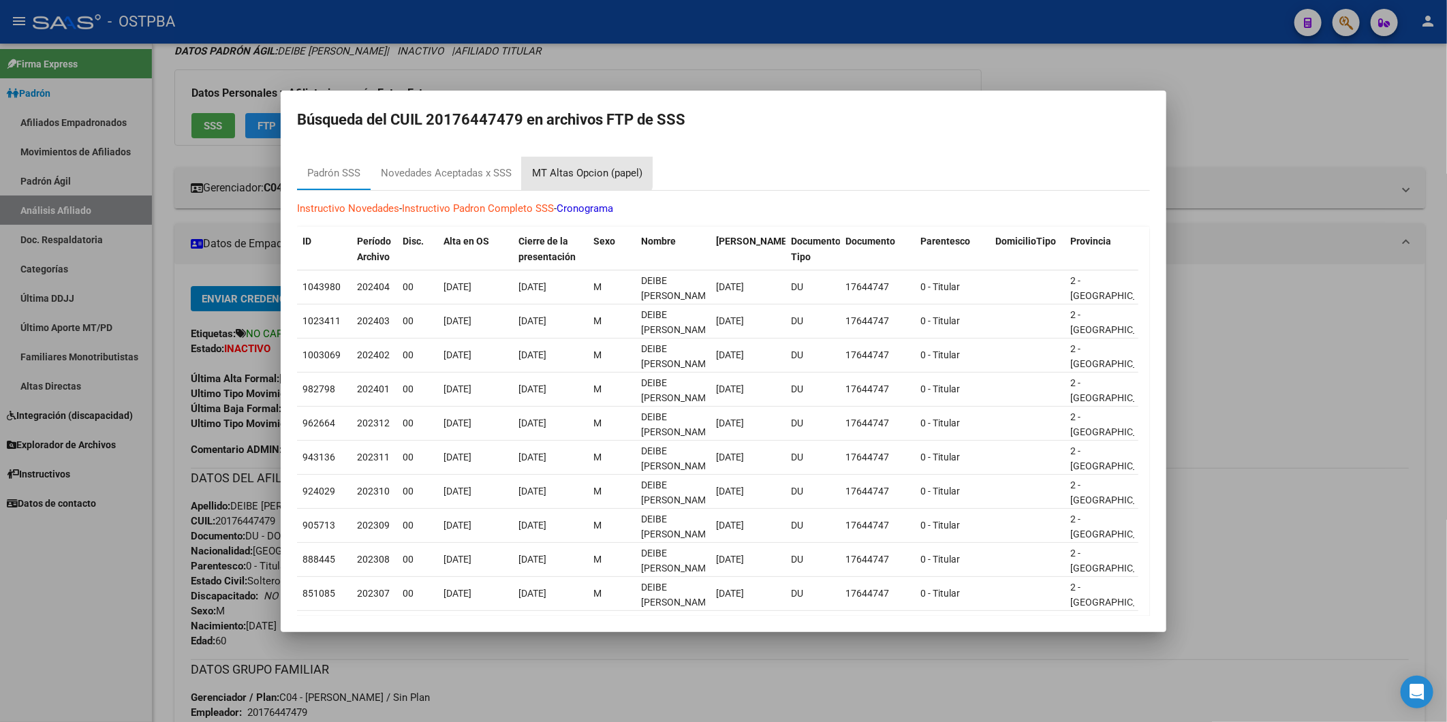
click at [586, 168] on div "MT Altas Opcion (papel)" at bounding box center [587, 173] width 110 height 16
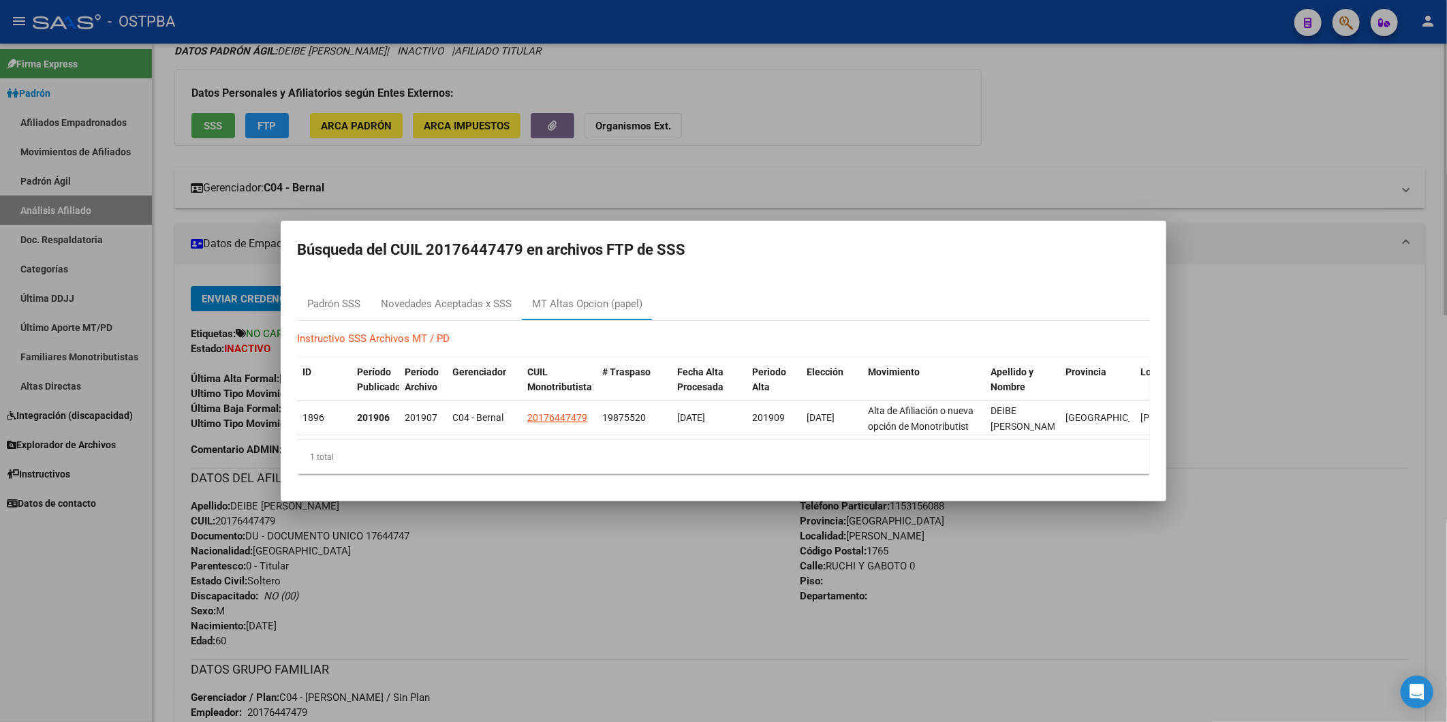
drag, startPoint x: 825, startPoint y: 184, endPoint x: 815, endPoint y: 187, distance: 10.8
click at [825, 184] on div at bounding box center [723, 361] width 1447 height 722
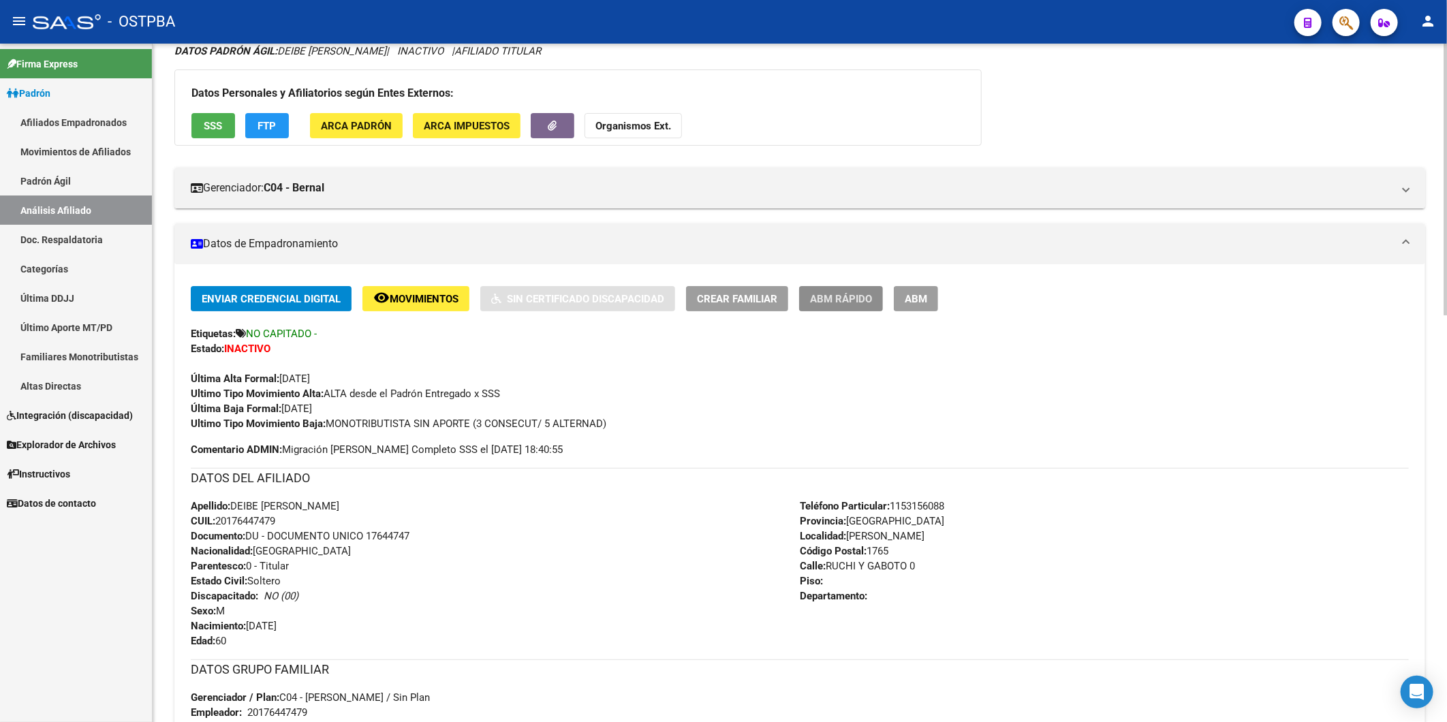
click at [851, 302] on span "ABM Rápido" at bounding box center [841, 299] width 62 height 12
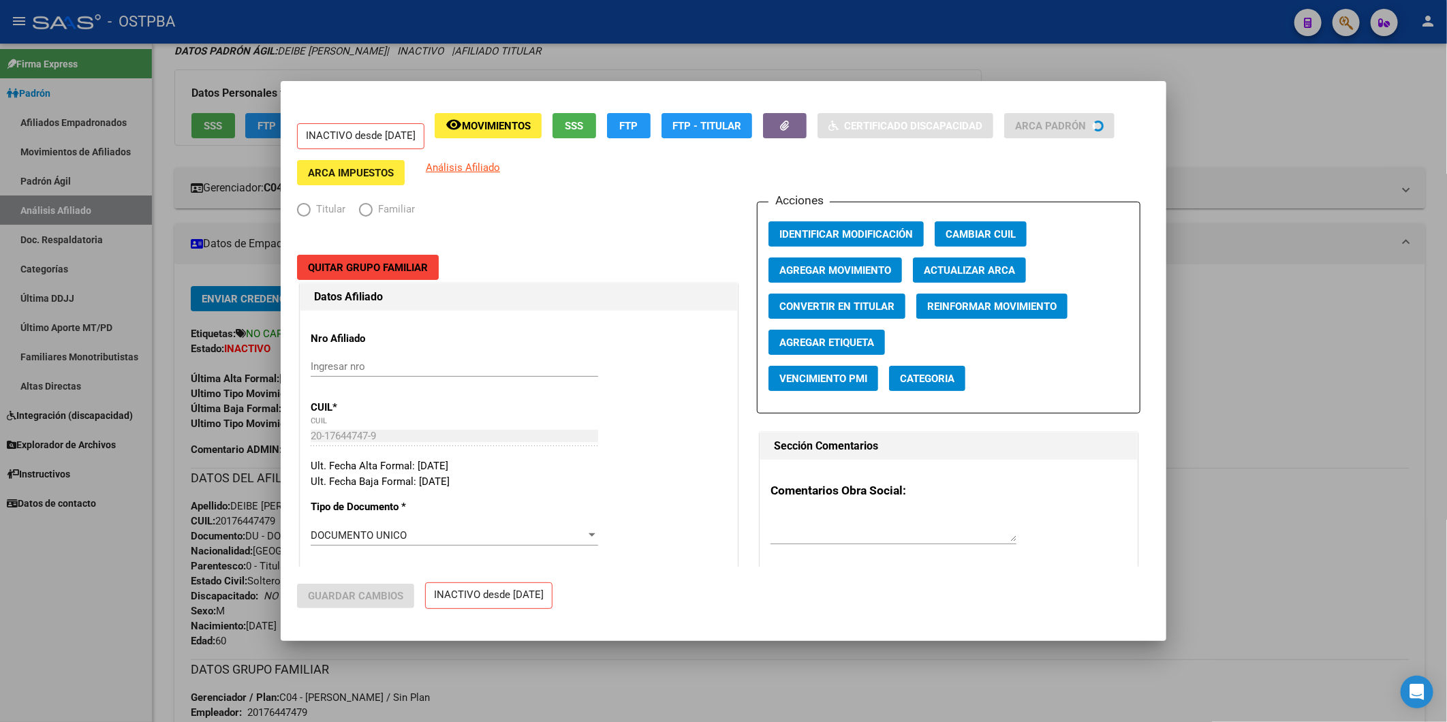
radio input "true"
type input "20-17644747-9"
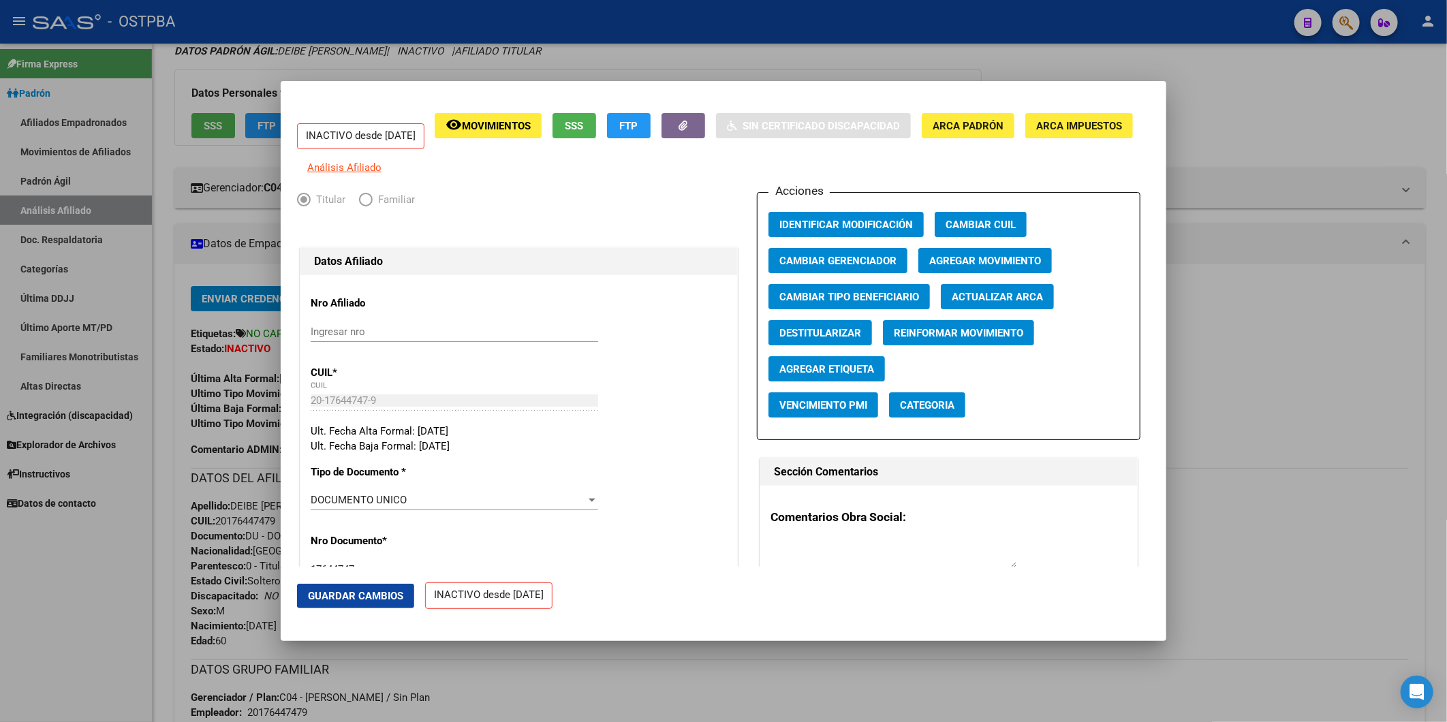
click at [970, 267] on span "Agregar Movimiento" at bounding box center [985, 261] width 112 height 12
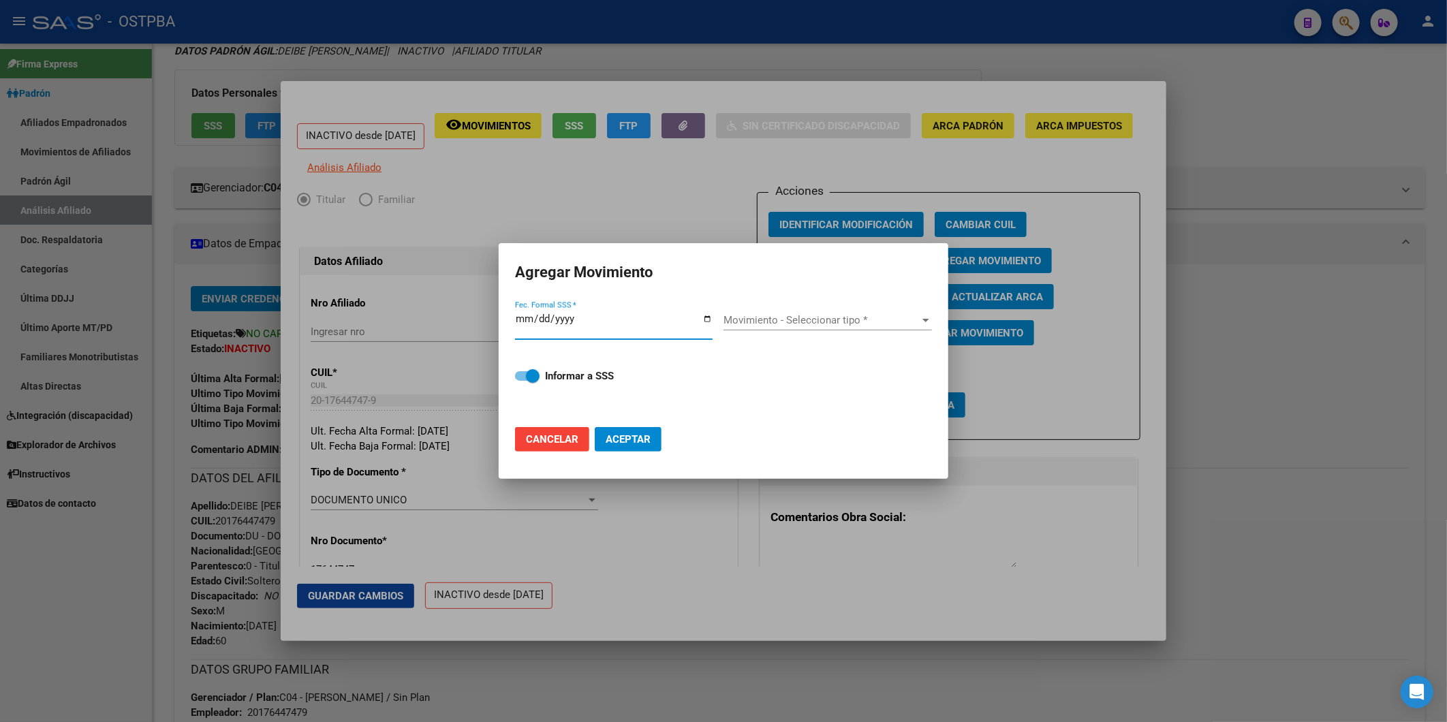
drag, startPoint x: 565, startPoint y: 437, endPoint x: 620, endPoint y: 430, distance: 55.0
click at [566, 437] on span "Cancelar" at bounding box center [552, 439] width 52 height 12
checkbox input "false"
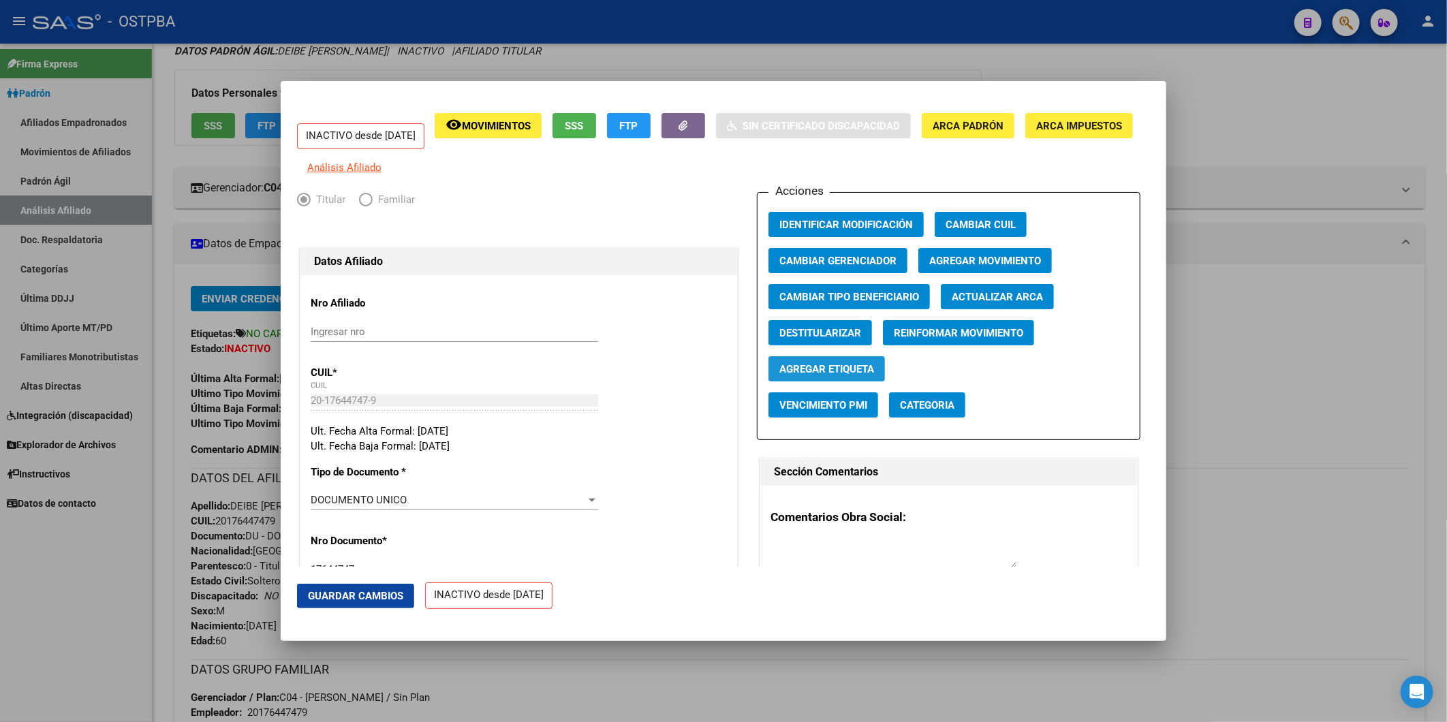
click at [854, 375] on span "Agregar Etiqueta" at bounding box center [826, 369] width 95 height 12
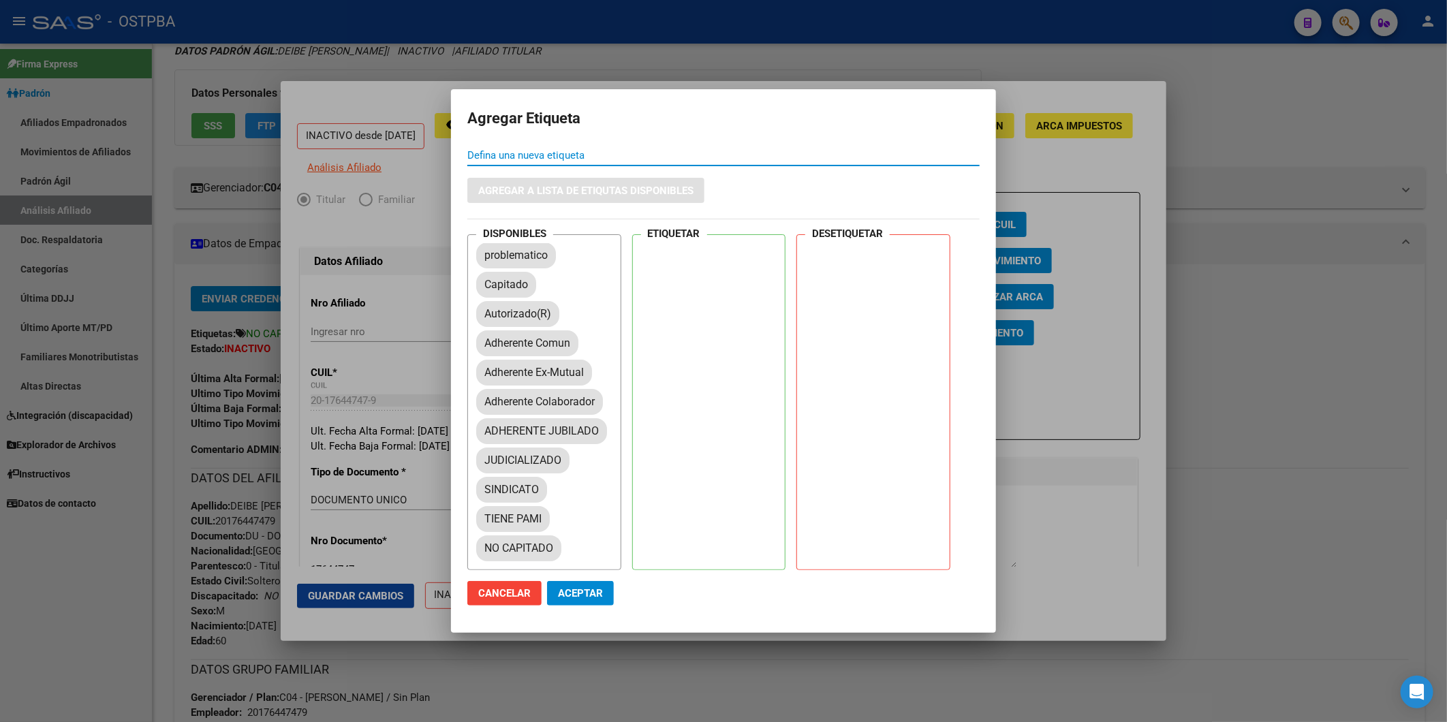
scroll to position [151, 0]
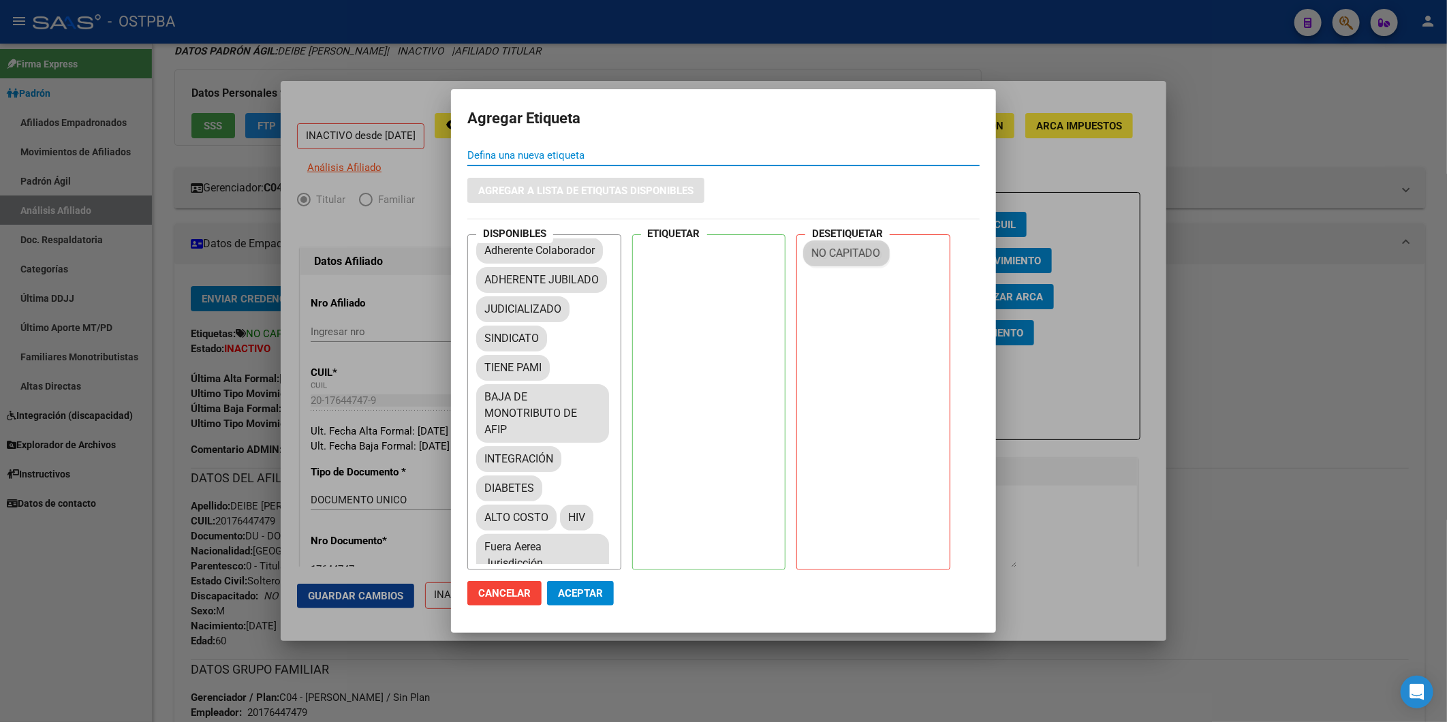
drag, startPoint x: 538, startPoint y: 434, endPoint x: 868, endPoint y: 266, distance: 369.7
drag, startPoint x: 592, startPoint y: 590, endPoint x: 306, endPoint y: 590, distance: 286.0
click at [593, 590] on span "Aceptar" at bounding box center [580, 593] width 45 height 12
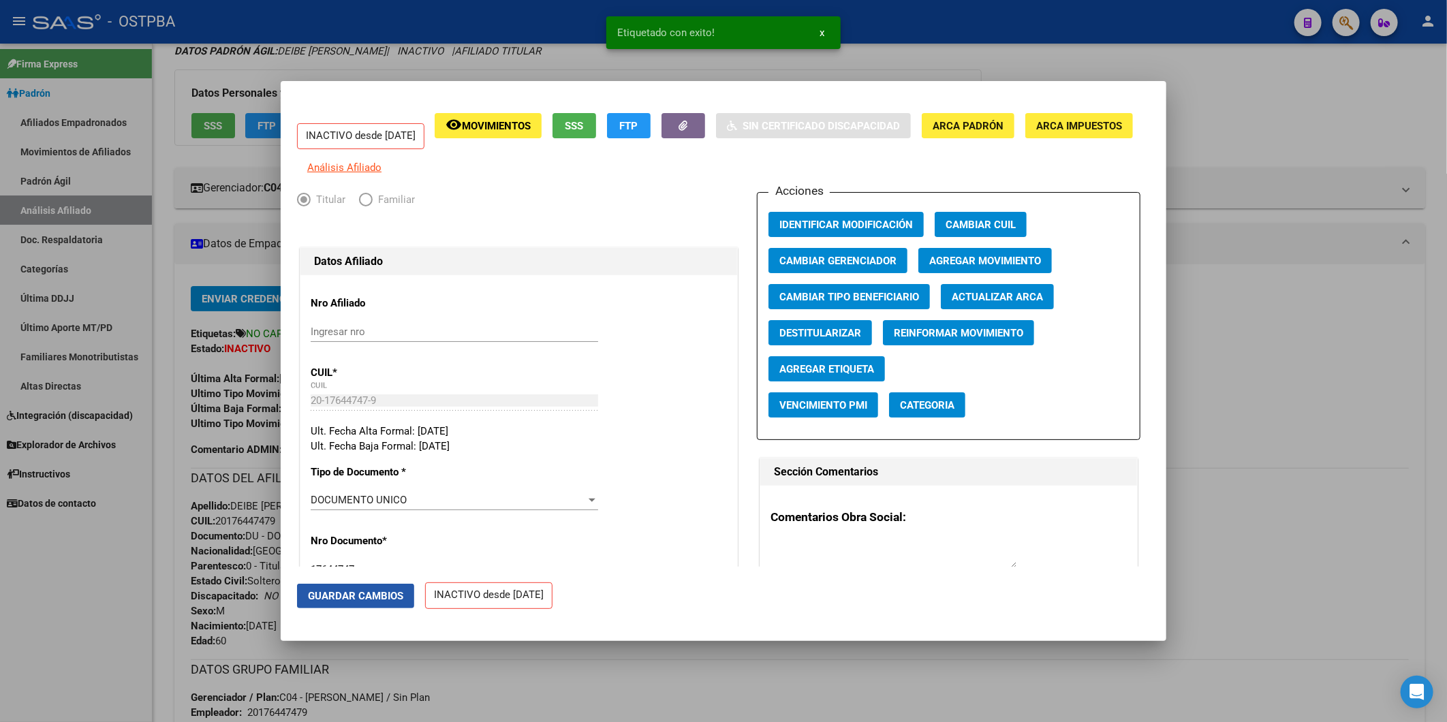
click at [349, 593] on span "Guardar Cambios" at bounding box center [355, 596] width 95 height 12
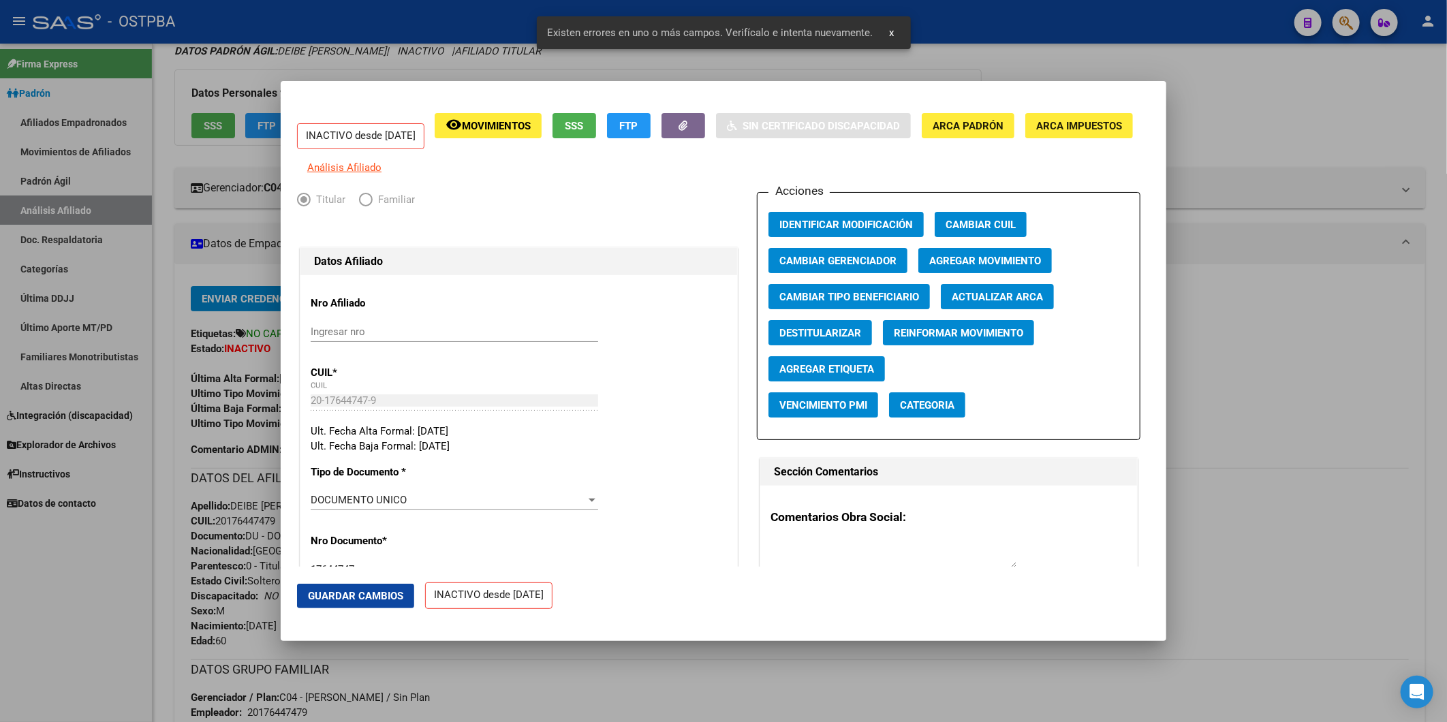
click at [1298, 343] on div at bounding box center [723, 361] width 1447 height 722
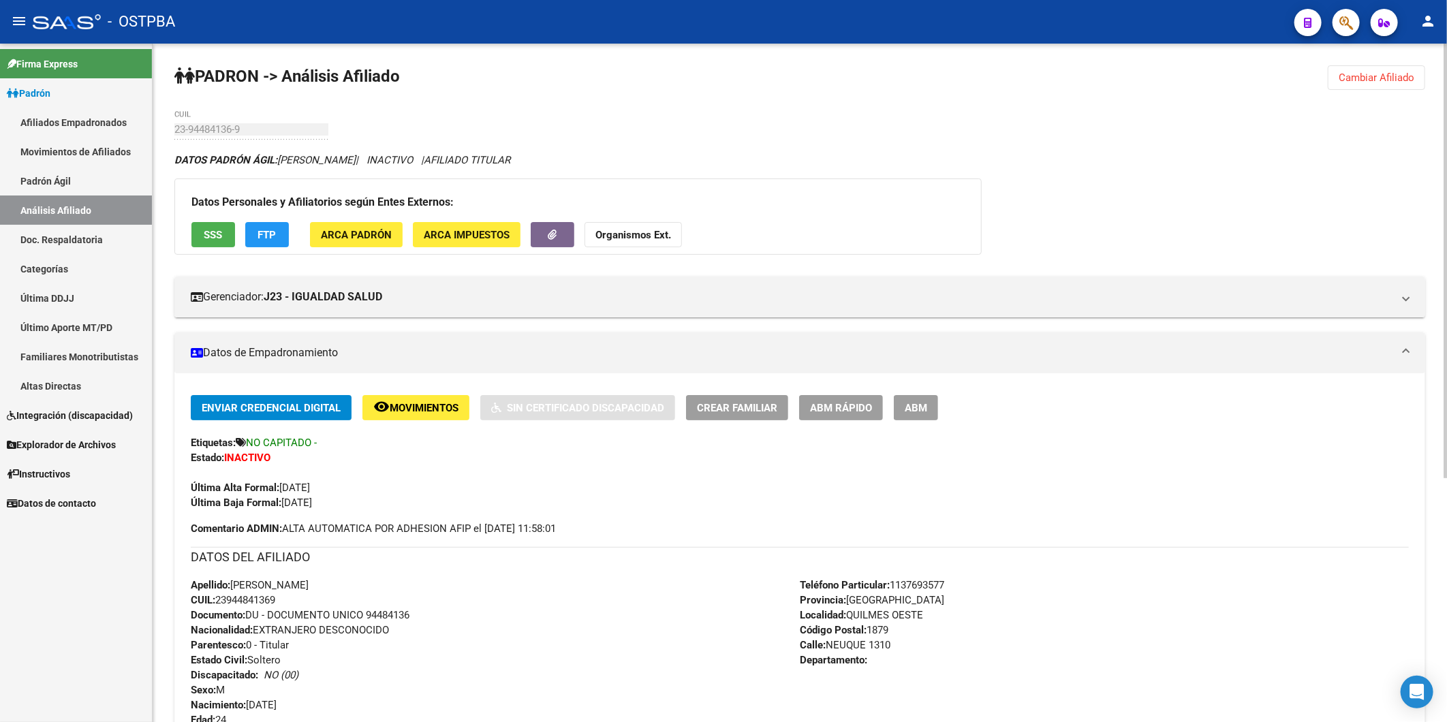
click at [1398, 77] on span "Cambiar Afiliado" at bounding box center [1376, 78] width 76 height 12
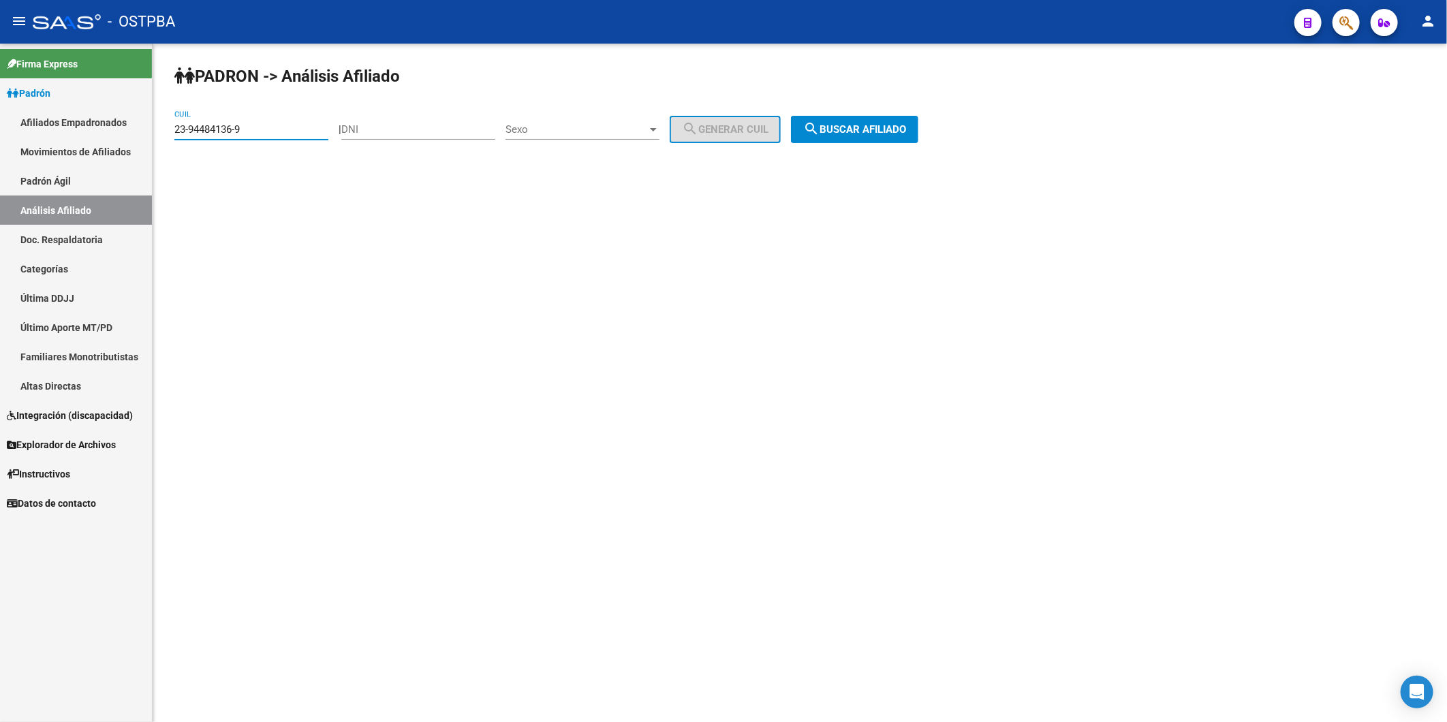
drag, startPoint x: 291, startPoint y: 133, endPoint x: 134, endPoint y: 145, distance: 157.1
click at [134, 145] on mat-sidenav-container "Firma Express Padrón Afiliados Empadronados Movimientos de Afiliados Padrón Ági…" at bounding box center [723, 383] width 1447 height 678
paste input "70-307323"
type input "70-307323"
drag, startPoint x: 233, startPoint y: 128, endPoint x: 0, endPoint y: 166, distance: 236.0
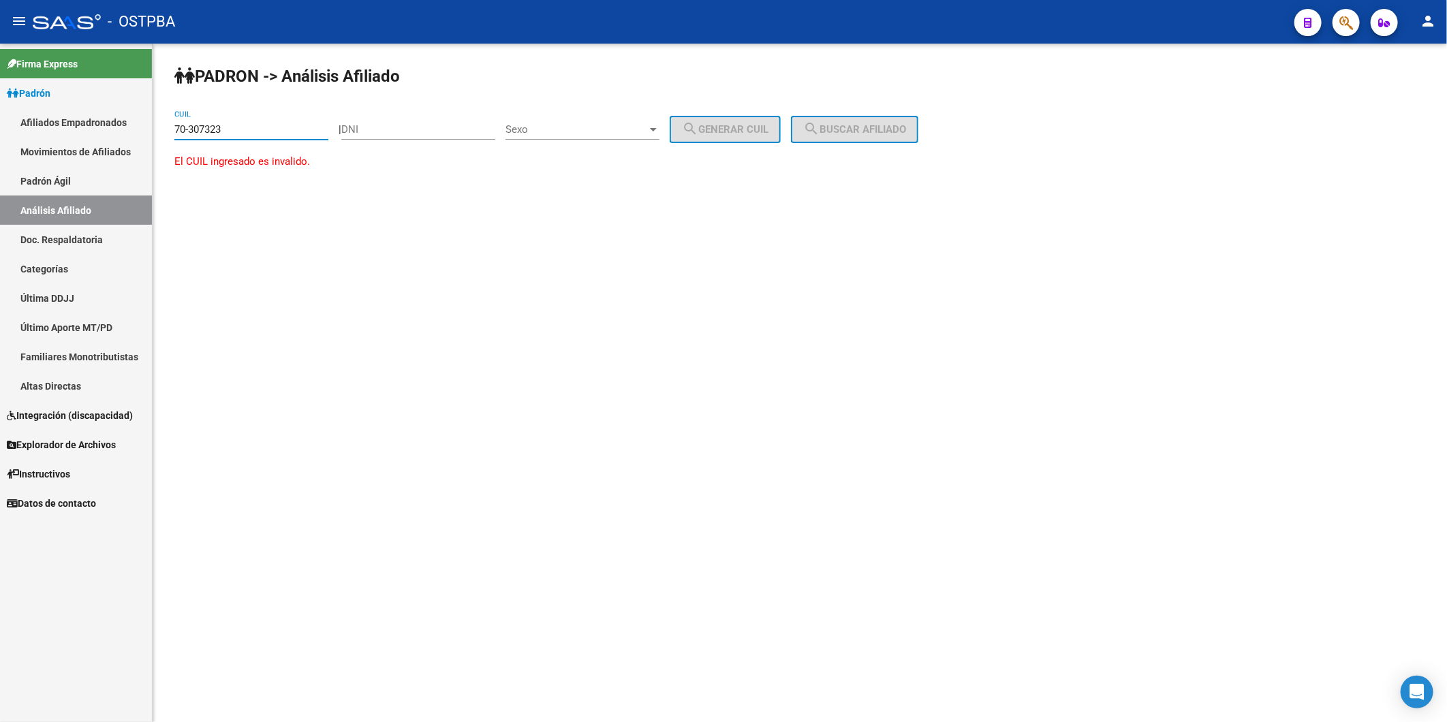
click at [144, 125] on mat-sidenav-container "Firma Express Padrón Afiliados Empadronados Movimientos de Afiliados Padrón Ági…" at bounding box center [723, 383] width 1447 height 678
click at [365, 127] on input "DNI" at bounding box center [418, 129] width 154 height 12
click at [372, 125] on input "DNI" at bounding box center [418, 129] width 154 height 12
drag, startPoint x: 409, startPoint y: 110, endPoint x: 409, endPoint y: 127, distance: 16.4
click at [409, 126] on div "DNI" at bounding box center [418, 124] width 154 height 29
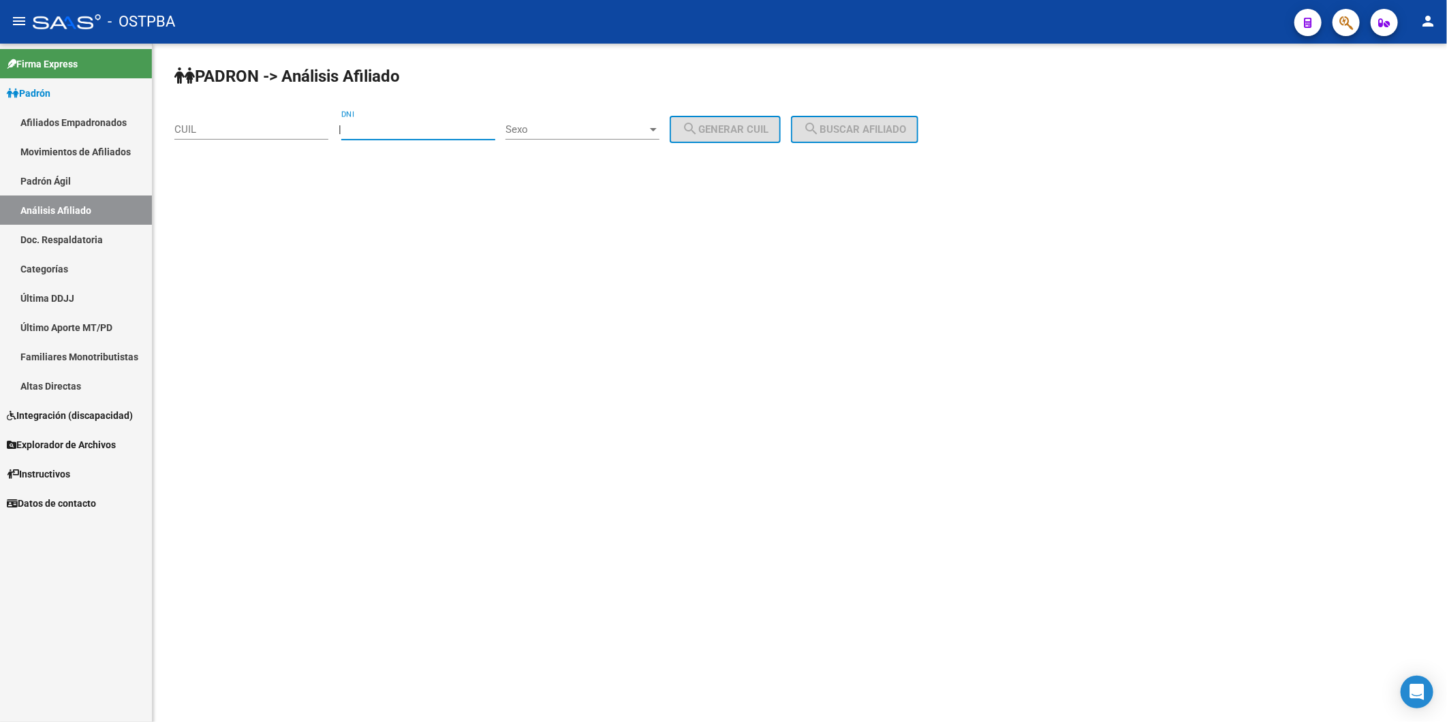
click at [407, 127] on input "DNI" at bounding box center [418, 129] width 154 height 12
type input "7"
click at [404, 121] on div "DNI" at bounding box center [418, 124] width 154 height 29
click at [372, 132] on input "DNI" at bounding box center [418, 129] width 154 height 12
type input "70307323"
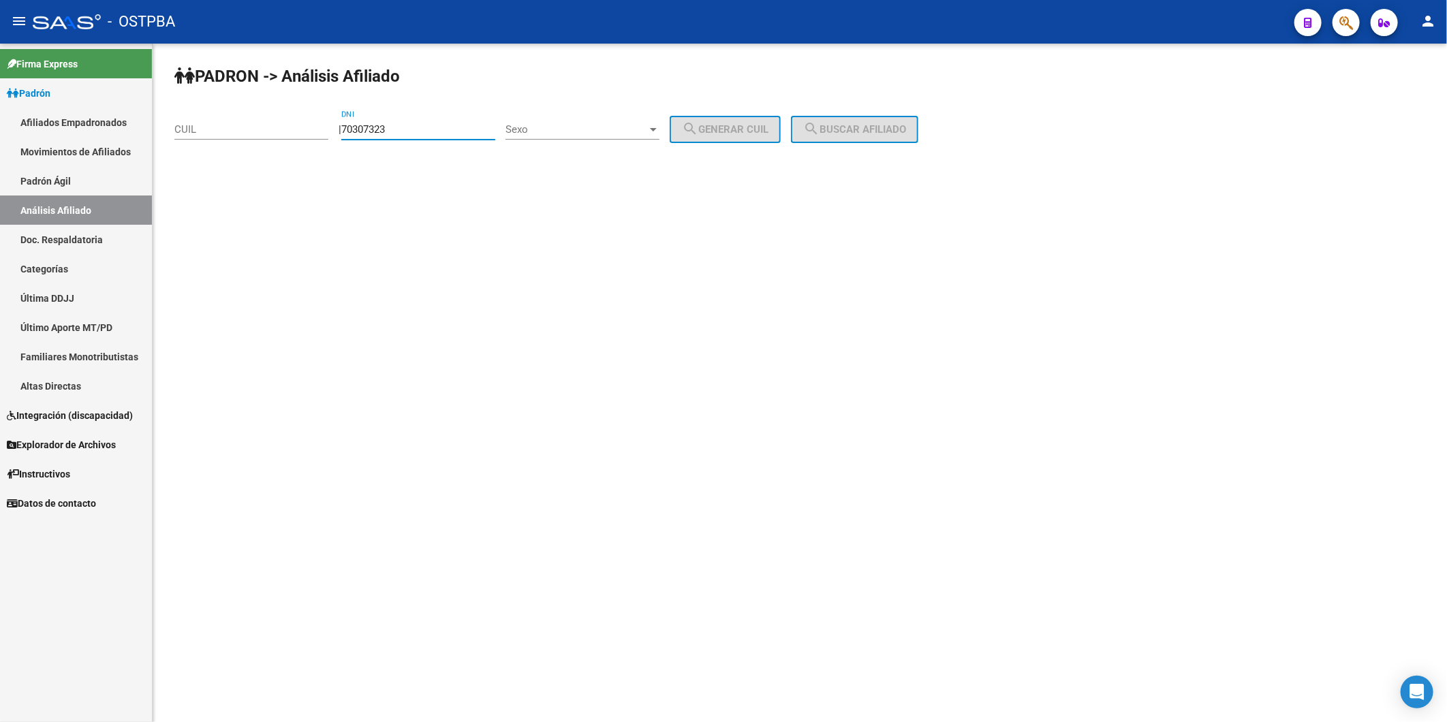
click at [657, 131] on div at bounding box center [653, 129] width 7 height 3
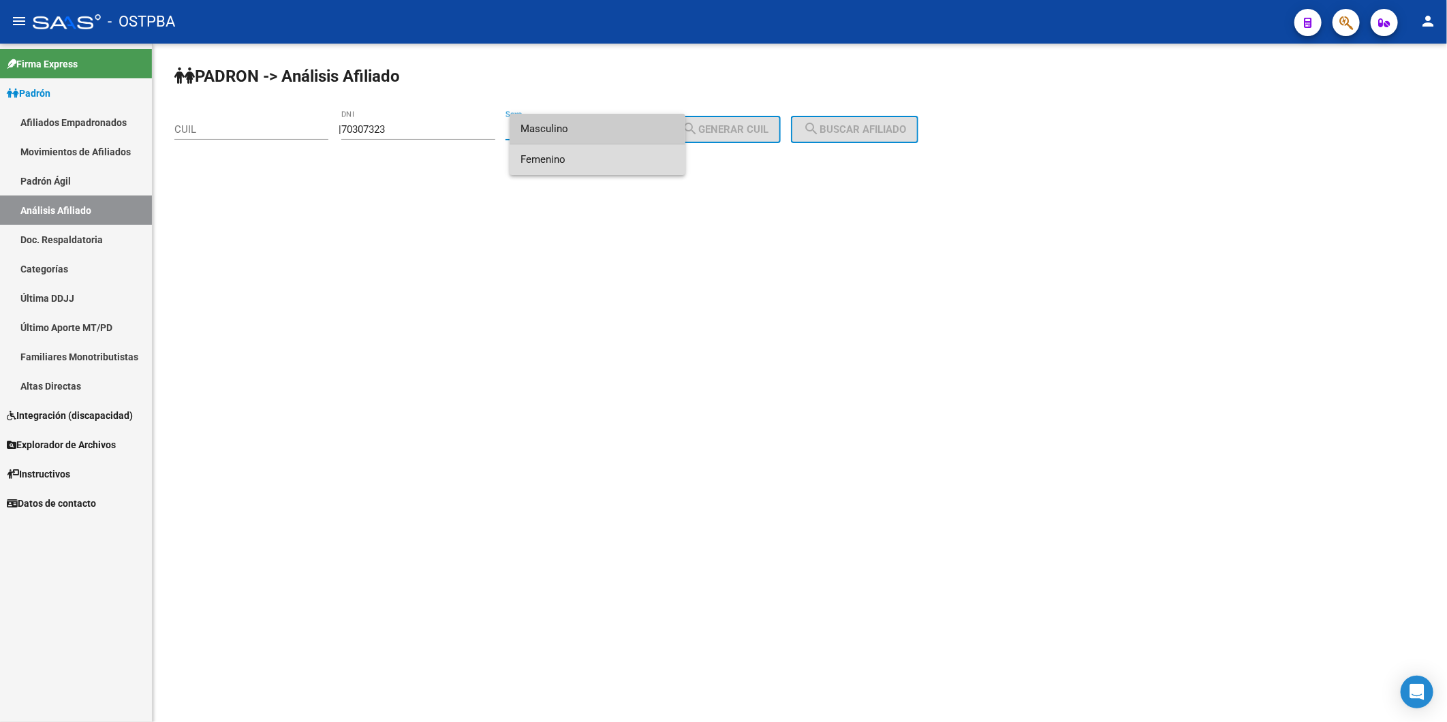
click at [625, 160] on span "Femenino" at bounding box center [597, 159] width 154 height 31
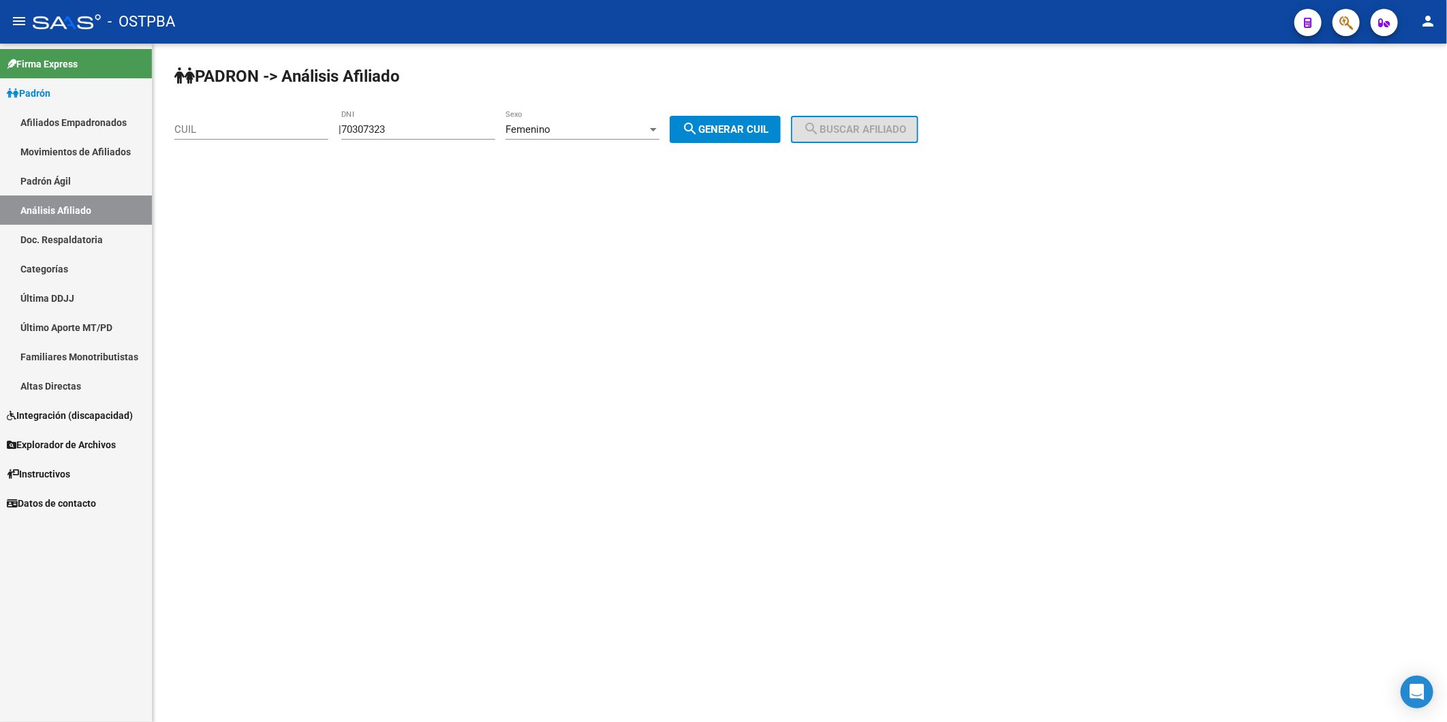
click at [863, 136] on app-analisis-afiliado "PADRON -> Análisis Afiliado CUIL | 70307323 DNI Femenino Sexo search Generar CU…" at bounding box center [551, 129] width 754 height 12
drag, startPoint x: 733, startPoint y: 135, endPoint x: 894, endPoint y: 116, distance: 161.1
click at [741, 134] on span "search Generar CUIL" at bounding box center [725, 129] width 86 height 12
type input "27-70307323-4"
click at [894, 116] on button "search Buscar afiliado" at bounding box center [854, 129] width 127 height 27
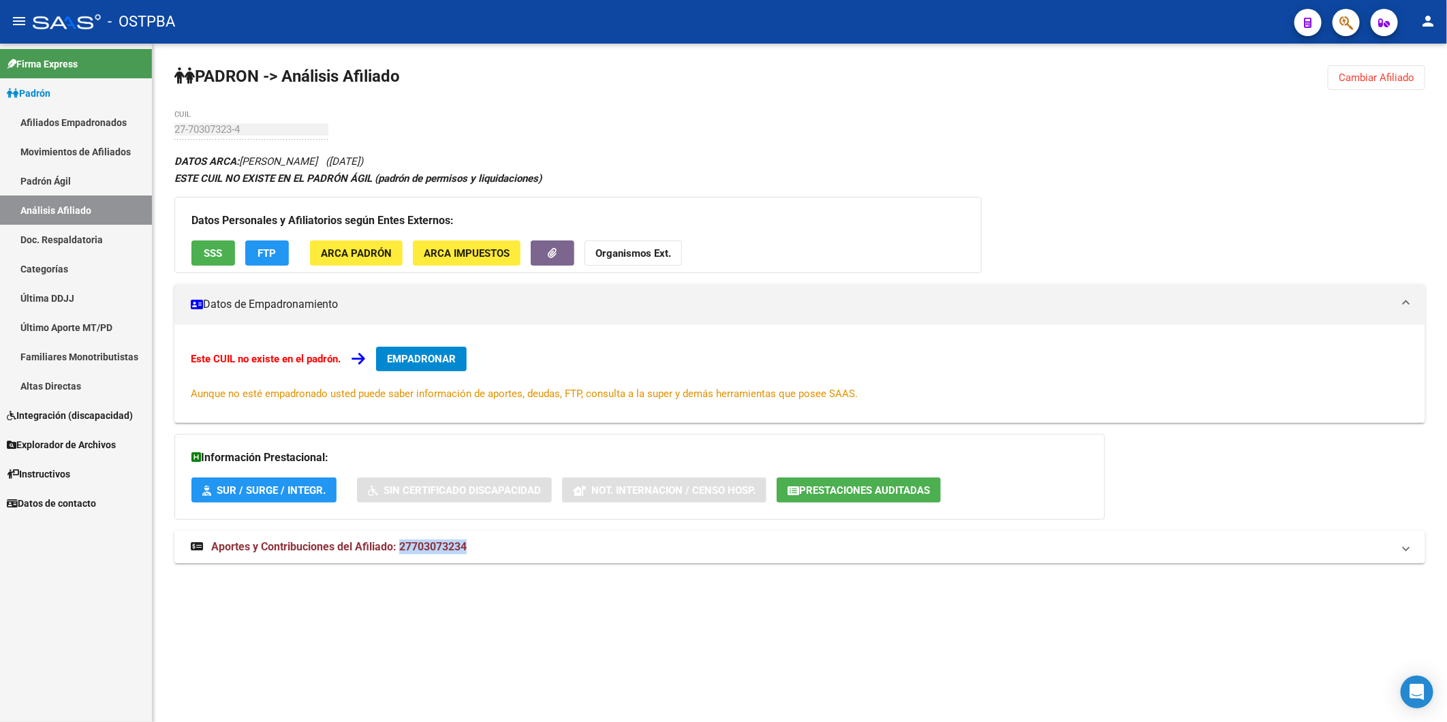
drag, startPoint x: 475, startPoint y: 546, endPoint x: 390, endPoint y: 539, distance: 85.3
click at [398, 548] on mat-panel-title "Aportes y Contribuciones del Afiliado: 27703073234" at bounding box center [791, 546] width 1201 height 15
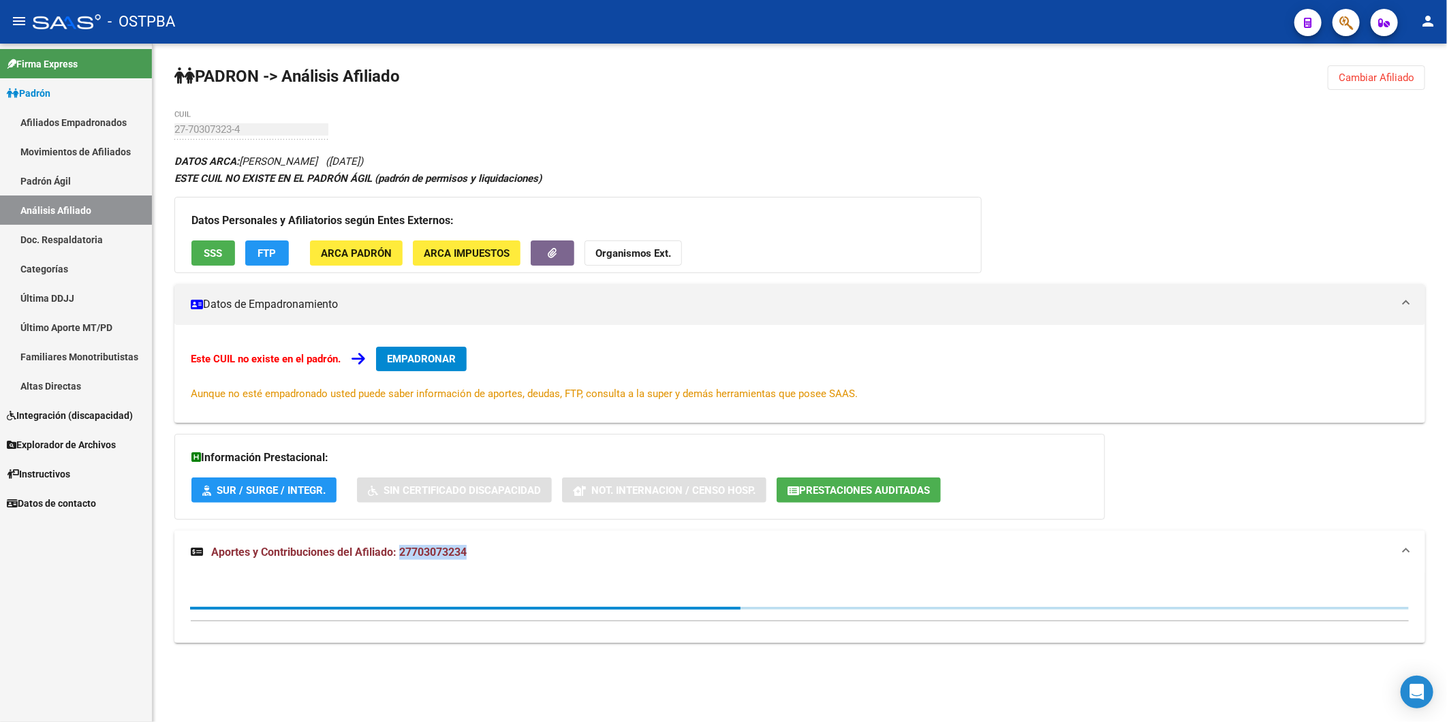
copy span "27703073234"
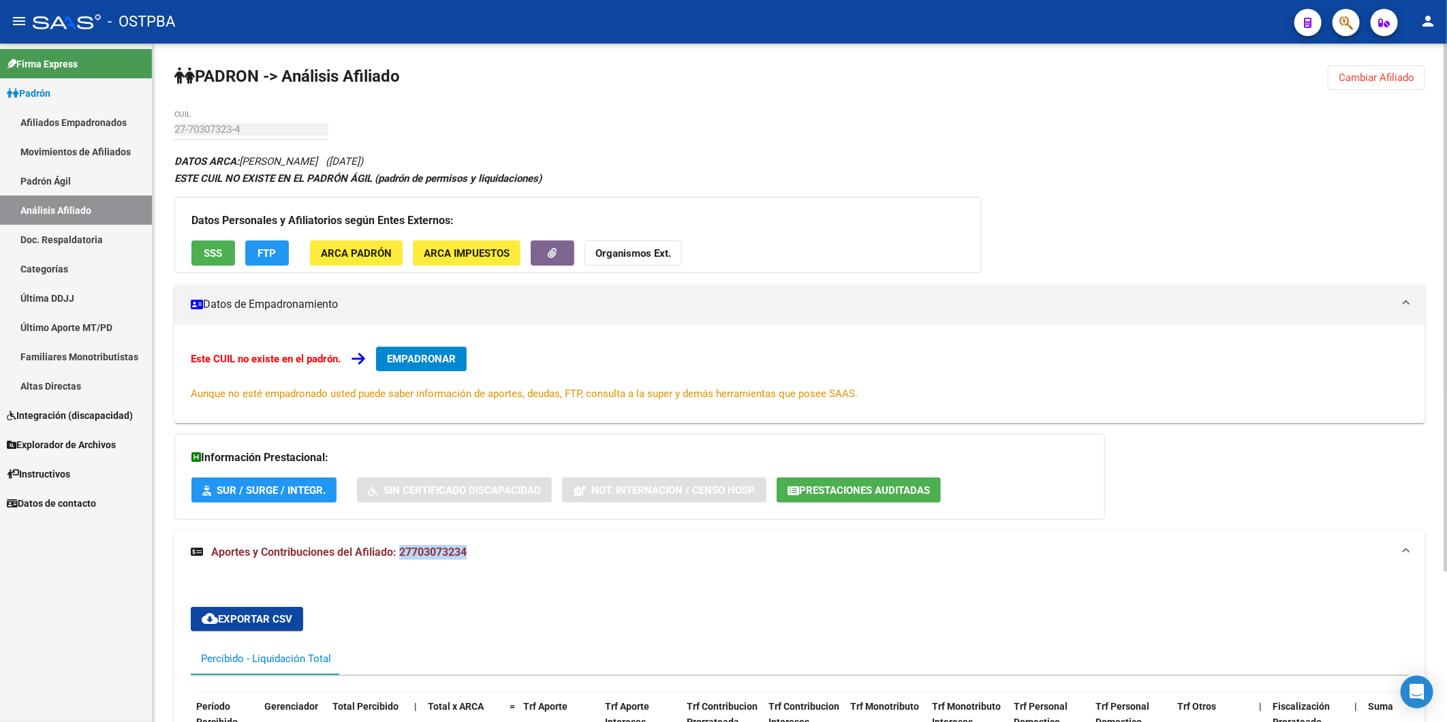
click at [608, 260] on button "Organismos Ext." at bounding box center [632, 252] width 97 height 25
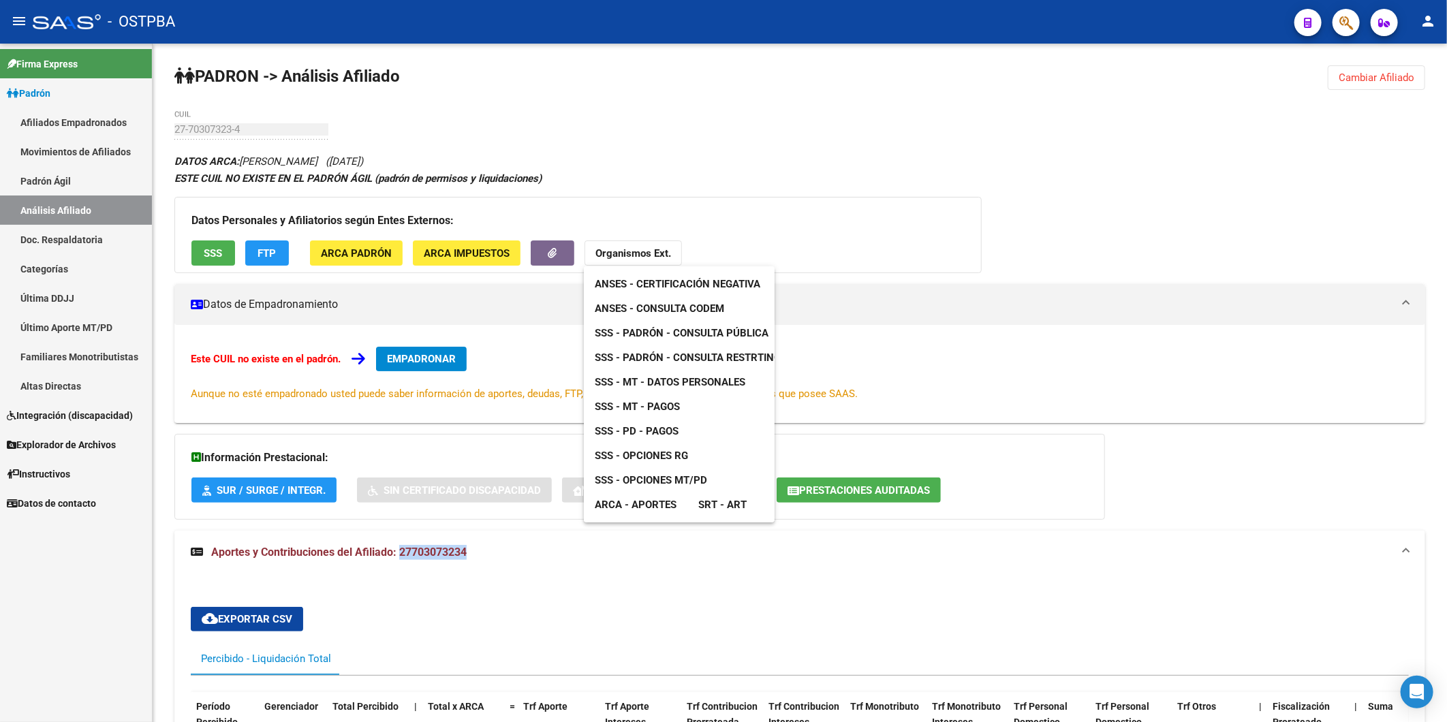
click at [646, 304] on span "ANSES - Consulta CODEM" at bounding box center [659, 308] width 129 height 12
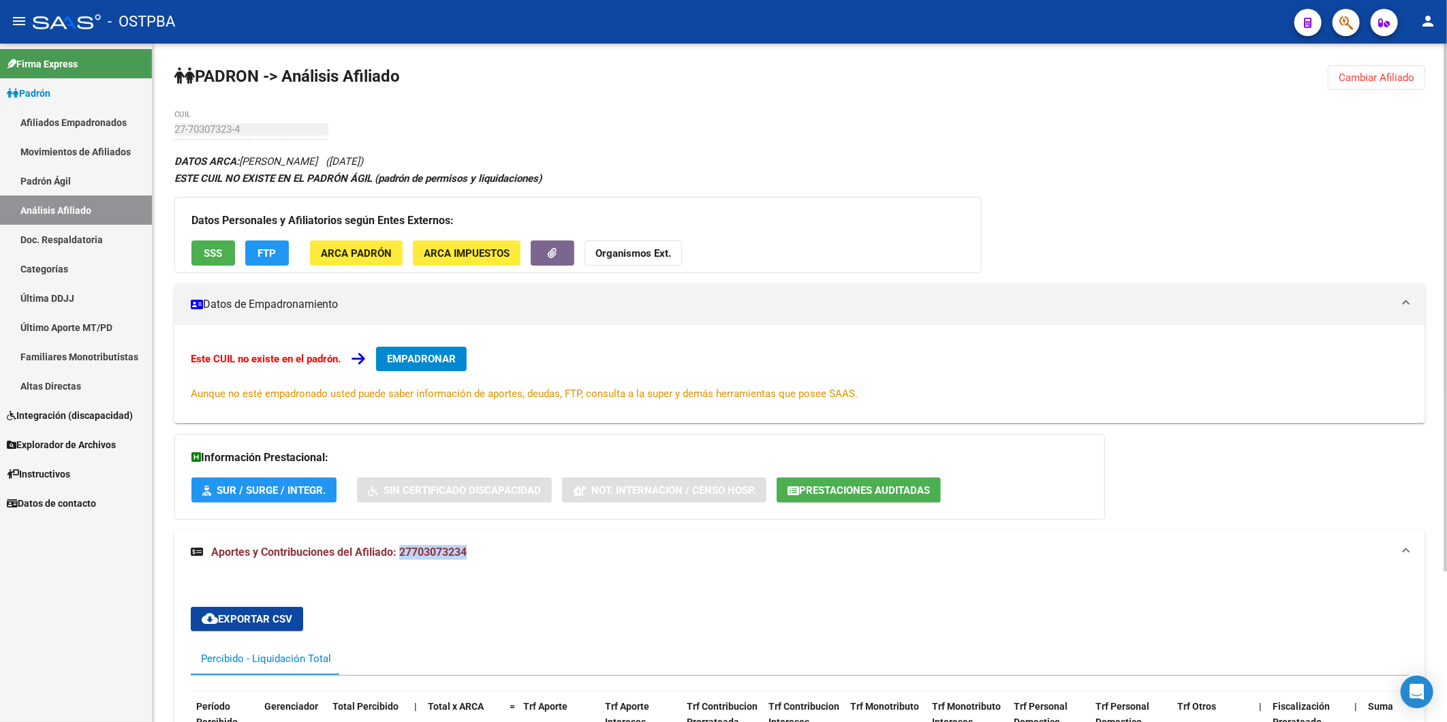
click at [219, 256] on span "SSS" at bounding box center [213, 253] width 18 height 12
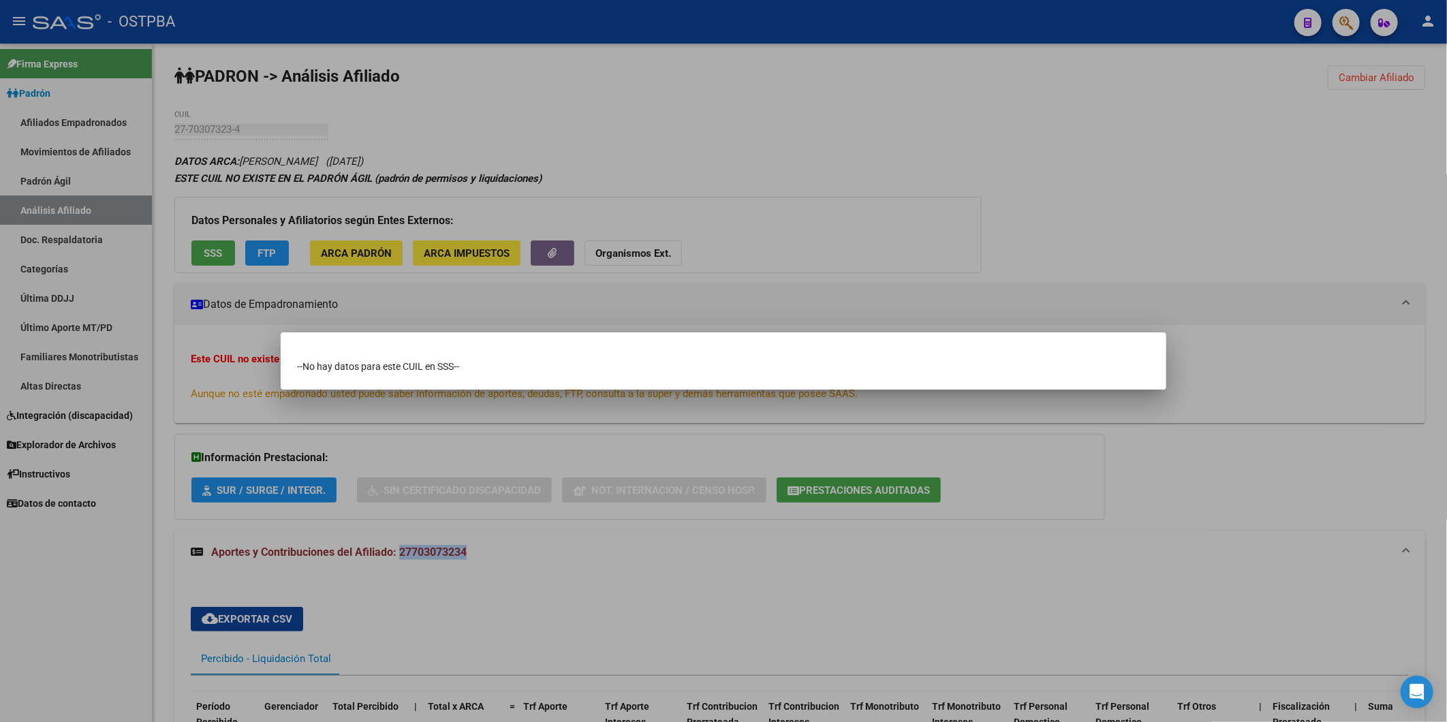
click at [262, 249] on div at bounding box center [723, 361] width 1447 height 722
